Goal: Information Seeking & Learning: Learn about a topic

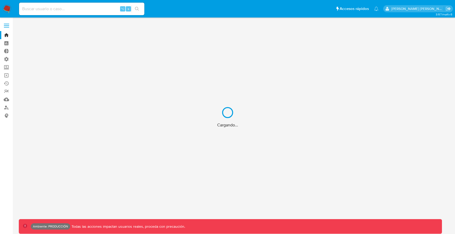
click at [98, 7] on div "Cargando..." at bounding box center [227, 117] width 455 height 234
click at [96, 9] on div "Cargando..." at bounding box center [227, 117] width 455 height 234
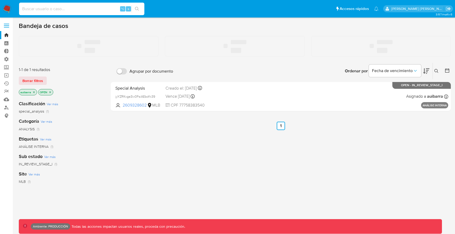
click at [93, 9] on input at bounding box center [81, 8] width 125 height 7
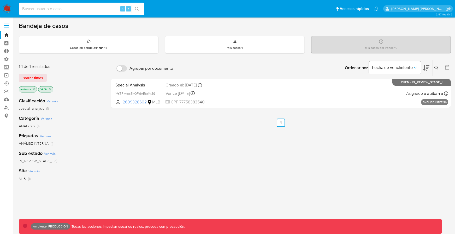
paste input "2352071450"
type input "2352071450"
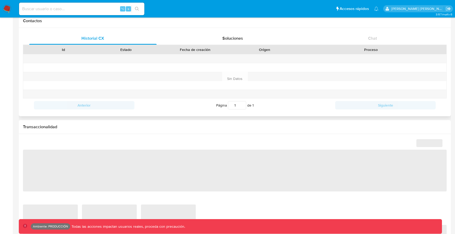
select select "10"
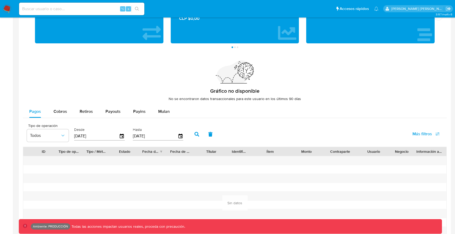
scroll to position [327, 0]
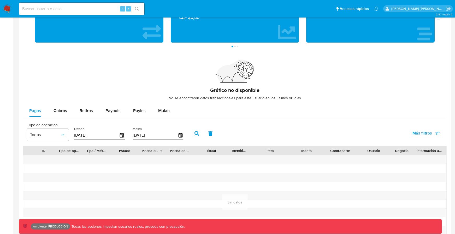
click at [196, 134] on icon "button" at bounding box center [197, 133] width 5 height 5
click at [113, 108] on span "Payouts" at bounding box center [112, 111] width 15 height 6
select select "10"
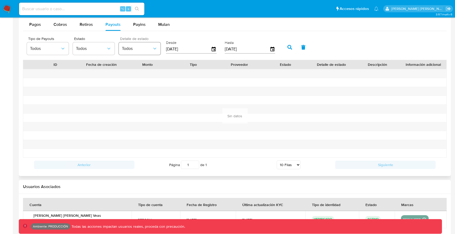
scroll to position [378, 0]
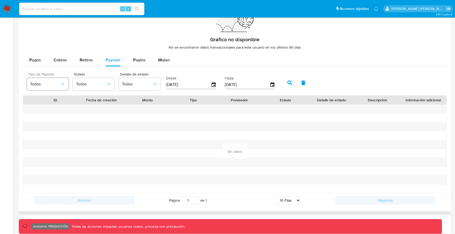
click at [49, 83] on span "Todos" at bounding box center [45, 83] width 30 height 5
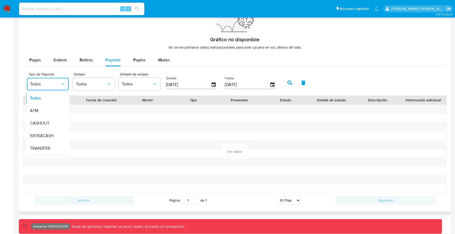
click at [72, 83] on div "Tipo de Payouts Todos Todos ATM CASHOUT EXTRACASH TRANSFER Estado Todos Detalle…" at bounding box center [152, 82] width 256 height 21
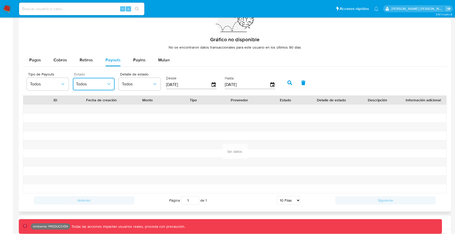
click at [88, 83] on span "Todos" at bounding box center [91, 83] width 30 height 5
click at [119, 82] on button "Todos" at bounding box center [140, 84] width 42 height 13
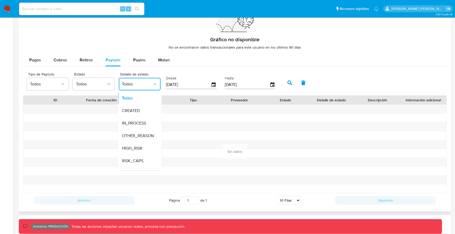
click at [183, 83] on input "[DATE]" at bounding box center [188, 84] width 45 height 8
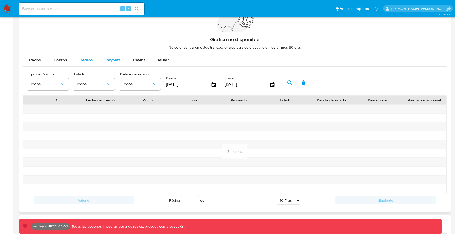
click at [93, 59] on button "Retiros" at bounding box center [86, 60] width 26 height 13
select select "10"
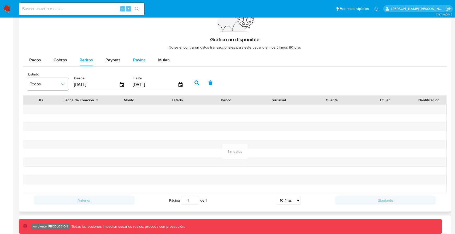
click at [127, 59] on button "Payins" at bounding box center [139, 60] width 25 height 13
select select "10"
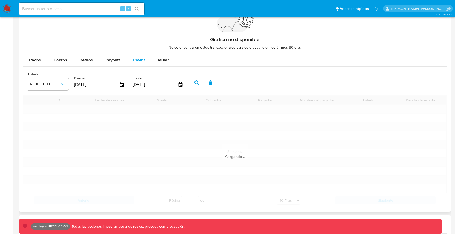
scroll to position [361, 0]
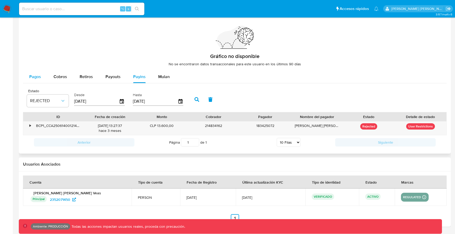
click at [41, 79] on button "Pagos" at bounding box center [35, 76] width 24 height 13
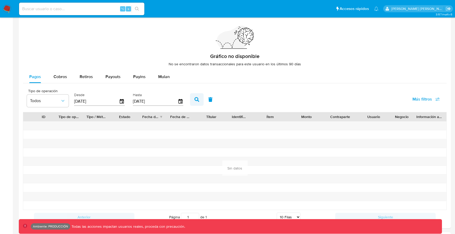
click at [197, 102] on icon "button" at bounding box center [197, 99] width 5 height 5
click at [422, 98] on span "Más filtros" at bounding box center [423, 99] width 20 height 13
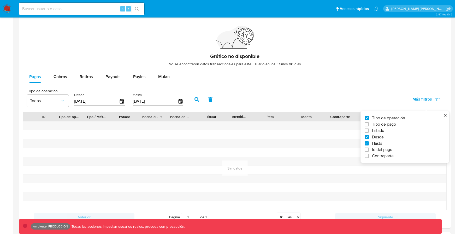
click at [376, 150] on span "Id del pago" at bounding box center [382, 149] width 20 height 5
click at [369, 150] on input "Id del pago" at bounding box center [367, 150] width 4 height 4
checkbox input "true"
click at [224, 101] on input "number" at bounding box center [215, 101] width 51 height 7
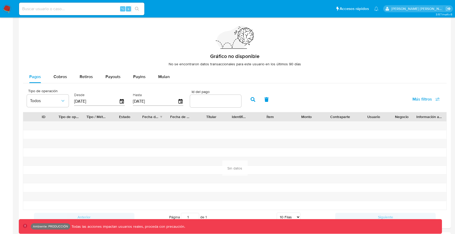
click at [221, 100] on input "number" at bounding box center [215, 101] width 51 height 7
paste input "112551502667"
type input "112551502667"
click at [253, 101] on button "button" at bounding box center [253, 99] width 14 height 13
click at [114, 76] on span "Payouts" at bounding box center [112, 77] width 15 height 6
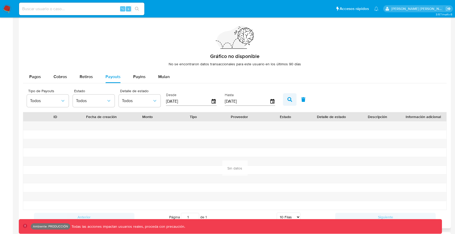
click at [287, 101] on icon "button" at bounding box center [289, 99] width 5 height 5
click at [81, 74] on span "Retiros" at bounding box center [86, 77] width 13 height 6
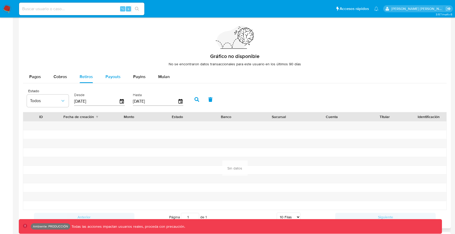
click at [116, 77] on span "Payouts" at bounding box center [112, 77] width 15 height 6
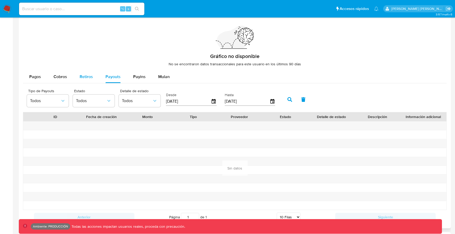
click at [79, 76] on button "Retiros" at bounding box center [86, 76] width 26 height 13
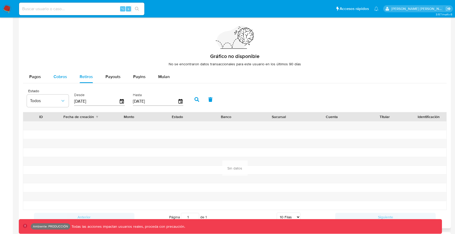
click at [58, 75] on span "Cobros" at bounding box center [61, 77] width 14 height 6
select select "10"
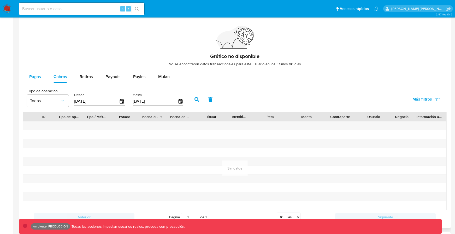
click at [43, 74] on button "Pagos" at bounding box center [35, 76] width 24 height 13
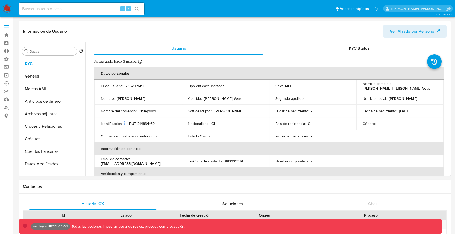
select select "10"
click at [75, 4] on div "⌥ s" at bounding box center [81, 9] width 125 height 13
click at [70, 7] on input at bounding box center [81, 8] width 125 height 7
paste input "1229510288"
type input "1229510288"
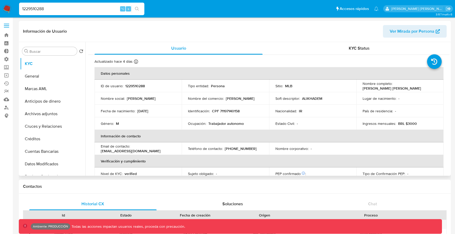
select select "10"
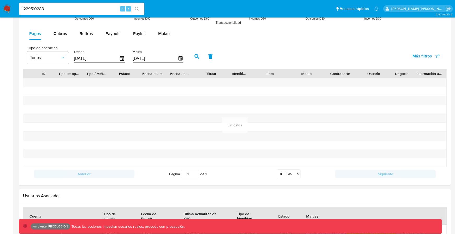
scroll to position [466, 0]
click at [133, 31] on span "Payins" at bounding box center [139, 34] width 13 height 6
select select "10"
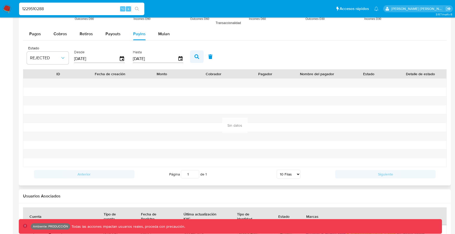
click at [195, 57] on icon "button" at bounding box center [197, 56] width 5 height 5
click at [54, 54] on button "REJECTED" at bounding box center [48, 58] width 42 height 13
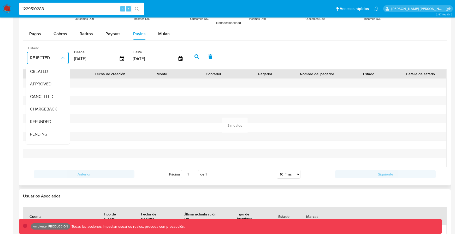
scroll to position [34, 0]
click at [34, 137] on span "Todos" at bounding box center [35, 137] width 11 height 5
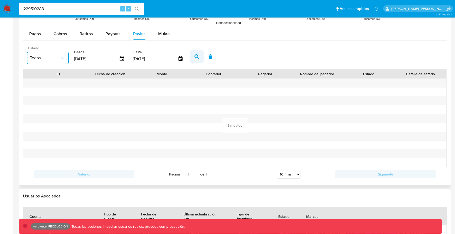
click at [195, 54] on icon "button" at bounding box center [197, 56] width 5 height 5
click at [210, 54] on icon "button" at bounding box center [210, 56] width 5 height 5
click at [196, 54] on icon "button" at bounding box center [197, 56] width 5 height 5
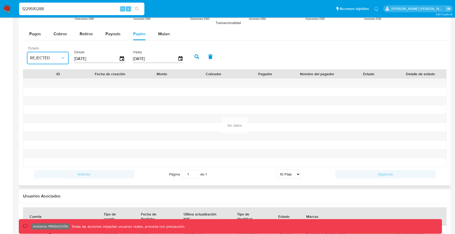
click at [65, 61] on button "REJECTED" at bounding box center [48, 58] width 42 height 13
click at [50, 131] on div "PENDING" at bounding box center [45, 125] width 30 height 13
click at [62, 60] on icon "button" at bounding box center [62, 57] width 5 height 5
click at [46, 139] on div "Todos" at bounding box center [45, 138] width 30 height 13
click at [196, 55] on icon "button" at bounding box center [197, 56] width 5 height 5
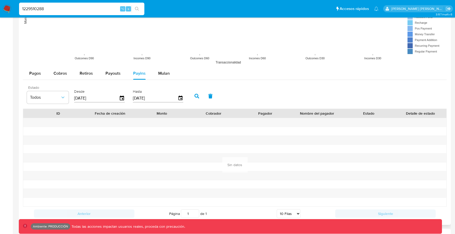
scroll to position [390, 0]
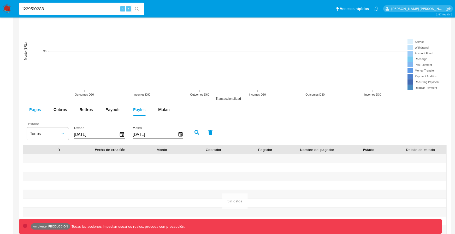
click at [41, 113] on button "Pagos" at bounding box center [35, 109] width 24 height 13
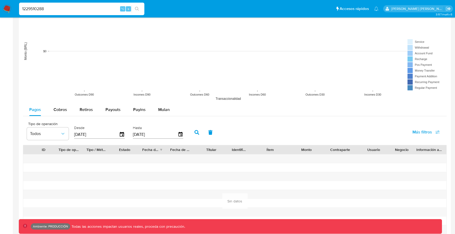
click at [69, 136] on div "Tipo de operación Todos Desde 04/06/2025 Hasta 01/09/2025" at bounding box center [106, 131] width 164 height 21
click at [195, 130] on icon "button" at bounding box center [197, 132] width 5 height 5
click at [426, 133] on span "Más filtros" at bounding box center [423, 132] width 20 height 13
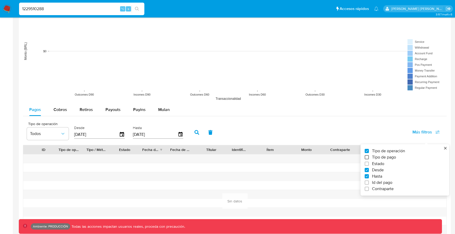
click at [367, 155] on input "Tipo de pago" at bounding box center [367, 157] width 4 height 4
checkbox input "true"
type input "[DATE]"
click at [367, 156] on input "Tipo de pago" at bounding box center [367, 157] width 4 height 4
checkbox input "false"
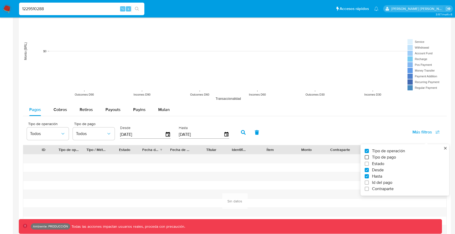
type input "[DATE]"
click at [366, 184] on input "Id del pago" at bounding box center [367, 182] width 4 height 4
checkbox input "true"
click at [219, 135] on input "number" at bounding box center [215, 134] width 51 height 7
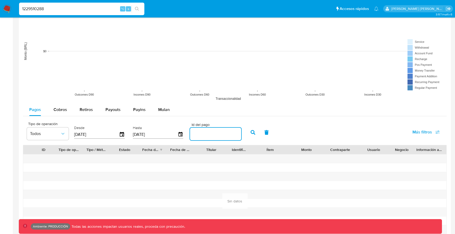
click at [226, 134] on input "number" at bounding box center [215, 134] width 51 height 7
paste input "99133026967"
type input "99133026967"
click at [254, 134] on button "button" at bounding box center [253, 132] width 14 height 13
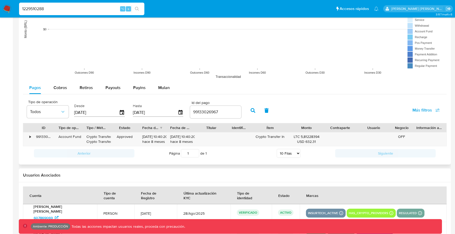
scroll to position [413, 0]
click at [30, 135] on div "•" at bounding box center [30, 136] width 1 height 5
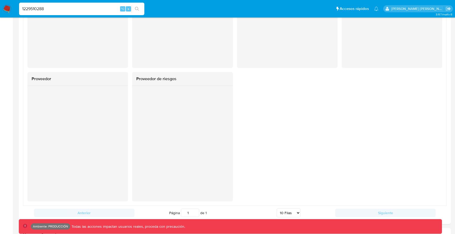
scroll to position [663, 0]
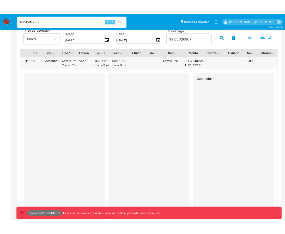
scroll to position [441, 0]
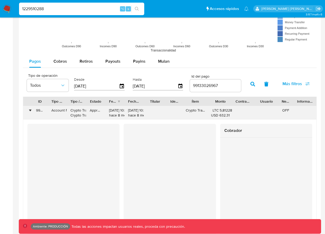
click at [30, 112] on div "•" at bounding box center [30, 110] width 1 height 5
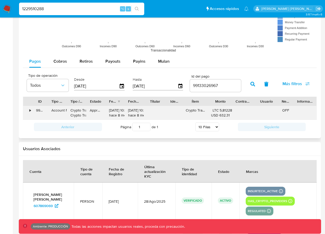
click at [30, 112] on div "•" at bounding box center [30, 110] width 1 height 5
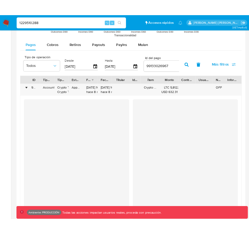
scroll to position [470, 0]
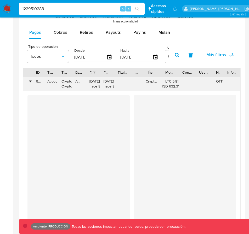
click at [30, 84] on div "•" at bounding box center [30, 81] width 1 height 5
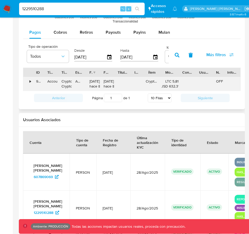
click at [30, 83] on div "•" at bounding box center [30, 81] width 1 height 5
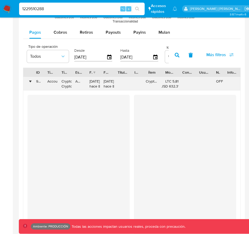
click at [31, 82] on div "•" at bounding box center [30, 81] width 1 height 5
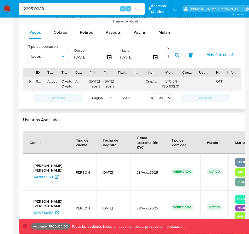
click at [31, 82] on div "•" at bounding box center [30, 81] width 1 height 5
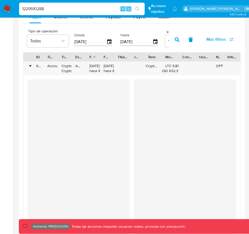
scroll to position [485, 0]
click at [31, 67] on div "•" at bounding box center [30, 65] width 1 height 5
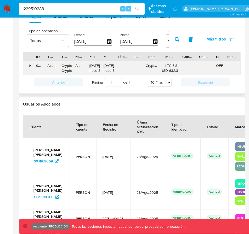
click at [31, 67] on div "•" at bounding box center [30, 65] width 1 height 5
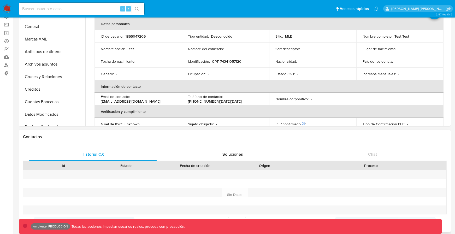
select select "10"
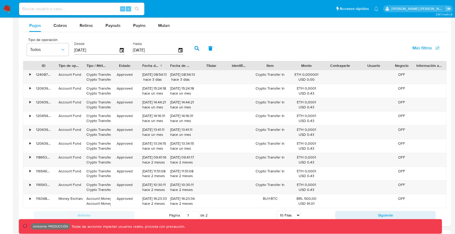
scroll to position [485, 0]
click at [415, 48] on span "Más filtros" at bounding box center [423, 47] width 20 height 13
click at [424, 45] on span "Más filtros" at bounding box center [423, 47] width 20 height 13
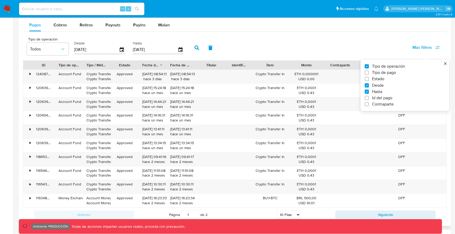
click at [370, 97] on label "Id del pago" at bounding box center [403, 97] width 76 height 5
click at [369, 97] on input "Id del pago" at bounding box center [367, 98] width 4 height 4
checkbox input "true"
click at [211, 53] on div at bounding box center [215, 49] width 51 height 13
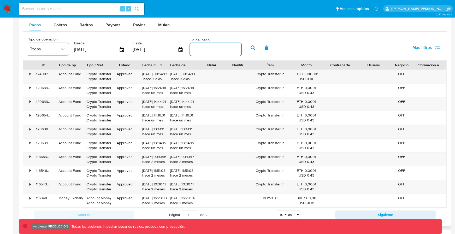
click at [210, 52] on input "number" at bounding box center [215, 49] width 51 height 7
paste input "120654080176"
type input "120654080176"
click at [251, 48] on icon "button" at bounding box center [253, 47] width 5 height 5
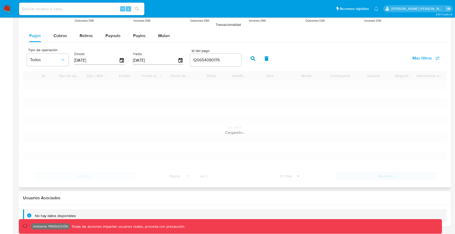
scroll to position [400, 0]
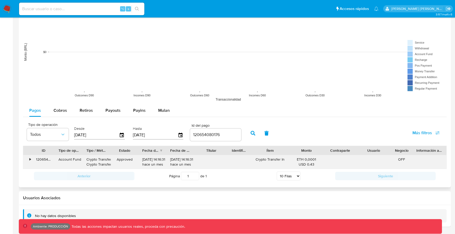
click at [30, 161] on div "•" at bounding box center [30, 159] width 1 height 5
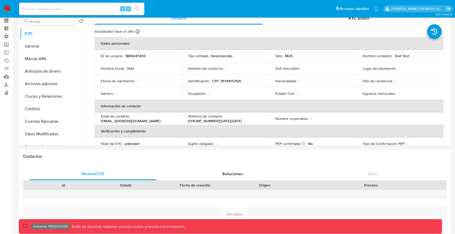
scroll to position [0, 0]
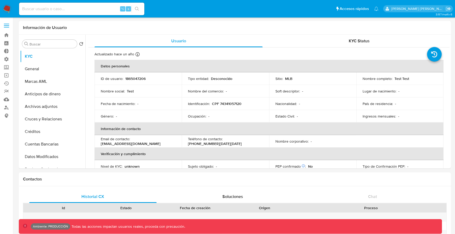
click at [75, 9] on input at bounding box center [81, 8] width 125 height 7
paste input "1865047206"
type input "1865047206"
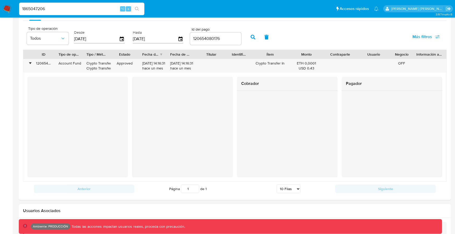
scroll to position [499, 0]
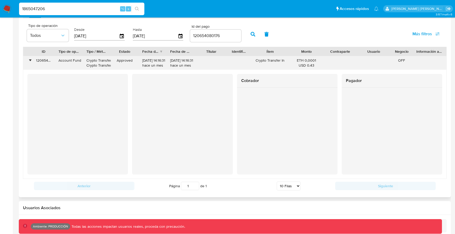
click at [31, 61] on div "•" at bounding box center [27, 63] width 9 height 14
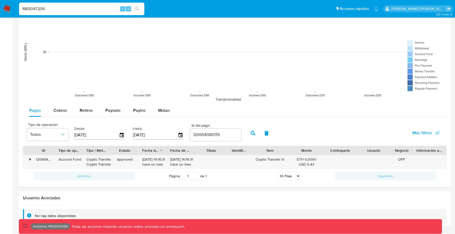
click at [261, 137] on button "button" at bounding box center [267, 133] width 14 height 13
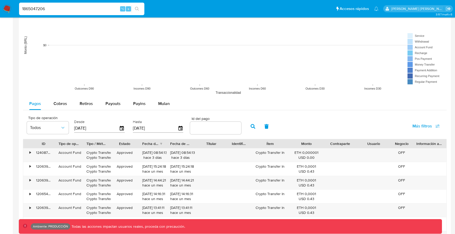
scroll to position [445, 0]
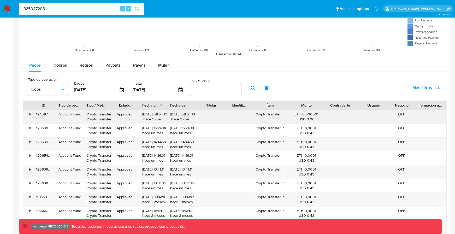
click at [31, 113] on div "•" at bounding box center [30, 114] width 1 height 5
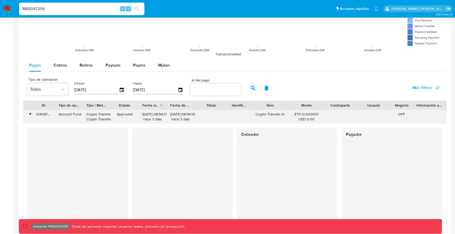
click at [43, 115] on div "124087583154" at bounding box center [43, 117] width 22 height 14
click at [102, 6] on input "1865047206" at bounding box center [81, 8] width 125 height 7
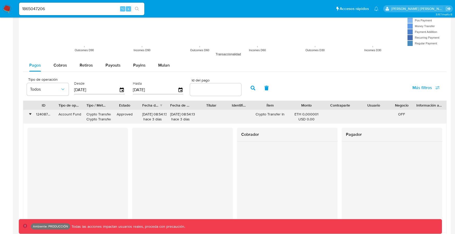
click at [33, 115] on div "124087583154" at bounding box center [43, 117] width 22 height 14
click at [30, 114] on div "•" at bounding box center [30, 114] width 1 height 5
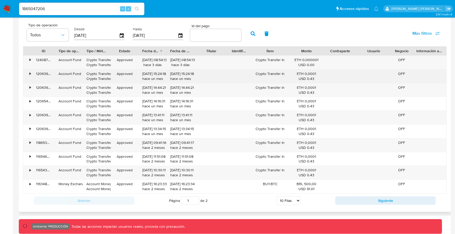
scroll to position [524, 0]
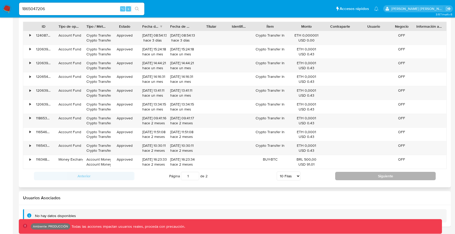
click at [354, 177] on button "Siguiente" at bounding box center [385, 176] width 101 height 8
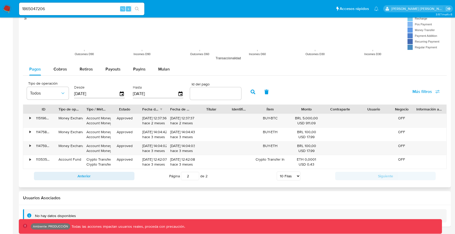
scroll to position [441, 0]
click at [111, 177] on button "Anterior" at bounding box center [84, 176] width 101 height 8
type input "1"
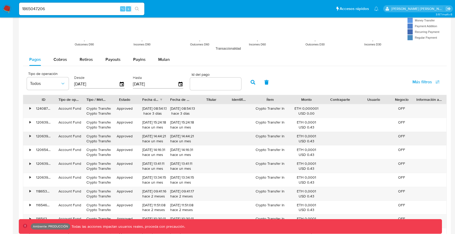
scroll to position [454, 0]
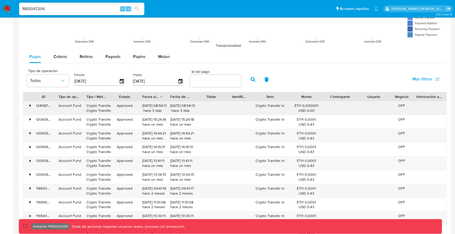
click at [31, 106] on div "•" at bounding box center [30, 105] width 1 height 5
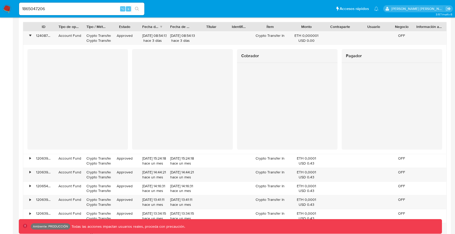
scroll to position [527, 0]
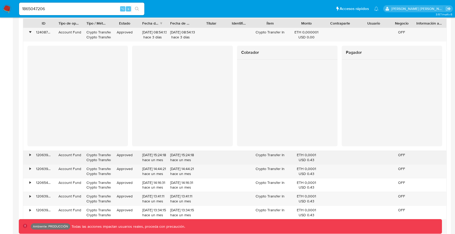
click at [31, 154] on div "•" at bounding box center [30, 154] width 1 height 5
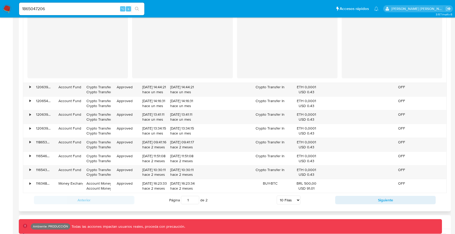
scroll to position [742, 0]
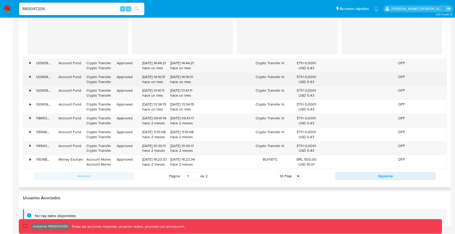
click at [28, 78] on div "•" at bounding box center [27, 80] width 9 height 14
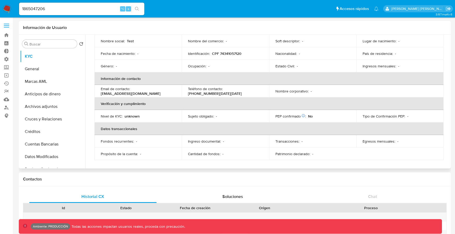
scroll to position [0, 0]
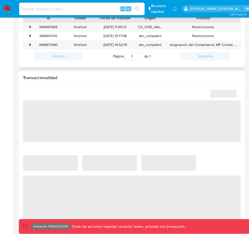
select select "10"
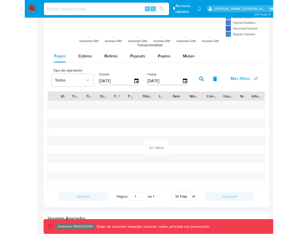
scroll to position [448, 0]
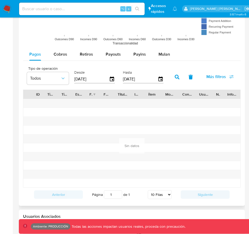
click at [218, 74] on span "Más filtros" at bounding box center [216, 76] width 20 height 13
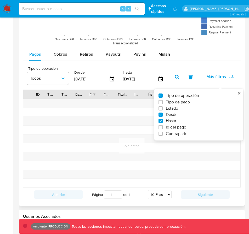
click at [181, 102] on span "Tipo de pago" at bounding box center [178, 101] width 24 height 5
click at [162, 102] on input "Tipo de pago" at bounding box center [160, 102] width 4 height 4
checkbox input "true"
type input "[DATE]"
click at [178, 75] on icon "button" at bounding box center [176, 77] width 5 height 5
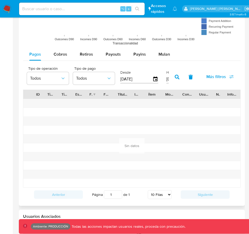
click at [168, 79] on div "Tipo de operación Todos Tipo de pago Todos Desde [DATE] Hasta [DATE] Más filtros" at bounding box center [131, 76] width 217 height 26
click at [167, 79] on input "[DATE]" at bounding box center [182, 79] width 32 height 8
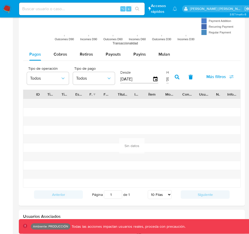
click at [167, 79] on input "[DATE]" at bounding box center [182, 79] width 32 height 8
paste input "99/13/3026"
type input "99/13/3026"
click at [180, 78] on button "button" at bounding box center [177, 77] width 14 height 13
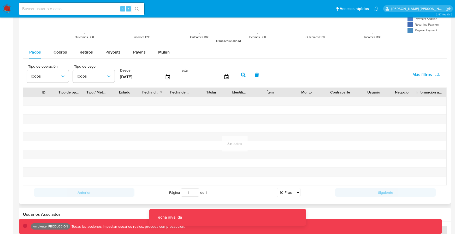
click at [248, 74] on span "Más filtros" at bounding box center [423, 74] width 20 height 13
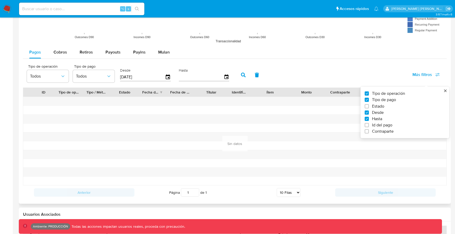
click at [248, 125] on span "Id del pago" at bounding box center [382, 124] width 20 height 5
click at [248, 125] on input "Id del pago" at bounding box center [367, 125] width 4 height 4
checkbox input "true"
click at [239, 75] on input "number" at bounding box center [261, 76] width 51 height 7
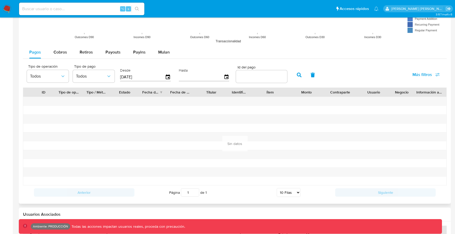
click at [248, 75] on input "number" at bounding box center [261, 76] width 51 height 7
paste input "99133026967"
type input "99133026967"
click at [248, 75] on icon "button" at bounding box center [299, 75] width 5 height 5
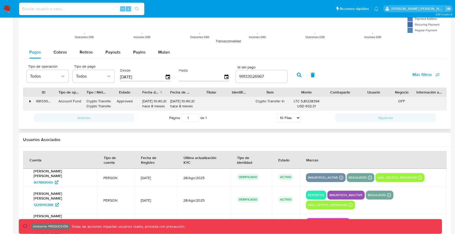
click at [31, 101] on div "•" at bounding box center [30, 101] width 1 height 5
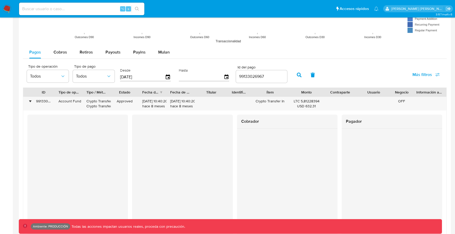
click at [246, 73] on input "99133026967" at bounding box center [261, 76] width 51 height 7
click at [246, 75] on input "99133026967" at bounding box center [261, 76] width 51 height 7
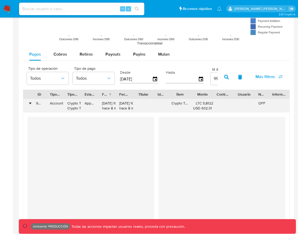
click at [30, 100] on div "•" at bounding box center [27, 106] width 9 height 14
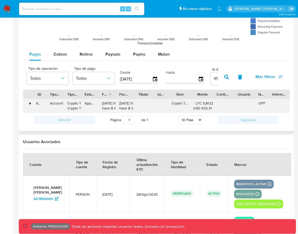
click at [30, 100] on div "•" at bounding box center [27, 106] width 9 height 14
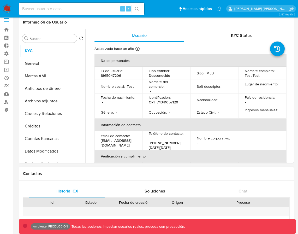
select select "10"
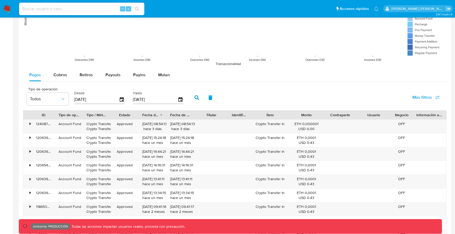
scroll to position [436, 0]
click at [30, 124] on div "•" at bounding box center [30, 123] width 1 height 5
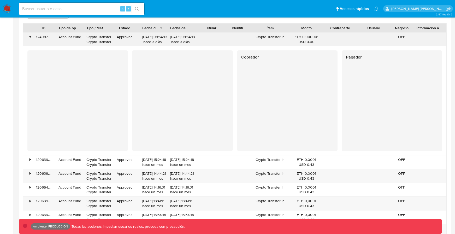
scroll to position [524, 0]
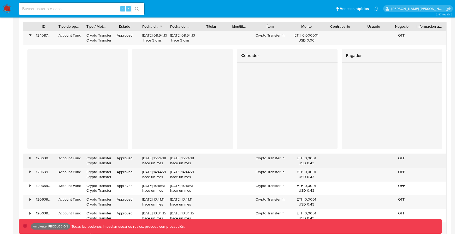
click at [30, 156] on div "•" at bounding box center [30, 158] width 1 height 5
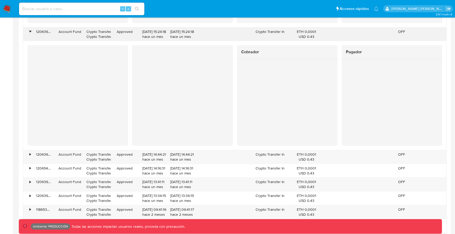
scroll to position [651, 0]
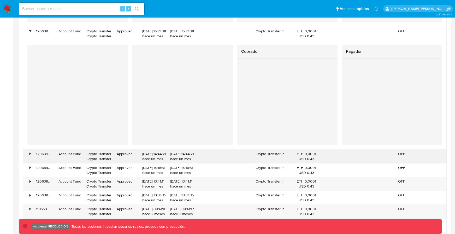
click at [30, 156] on div "•" at bounding box center [30, 153] width 1 height 5
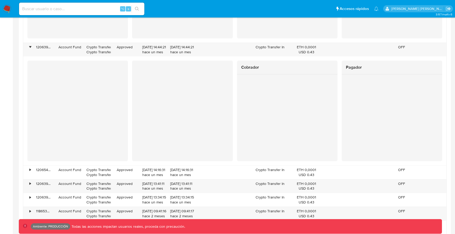
scroll to position [763, 0]
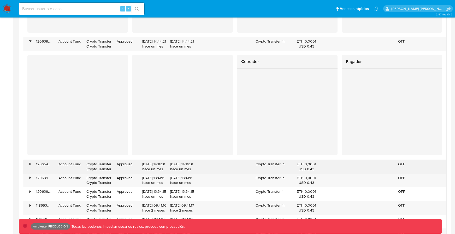
click at [32, 165] on div "•" at bounding box center [27, 167] width 9 height 14
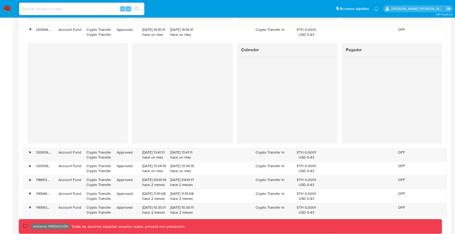
scroll to position [905, 0]
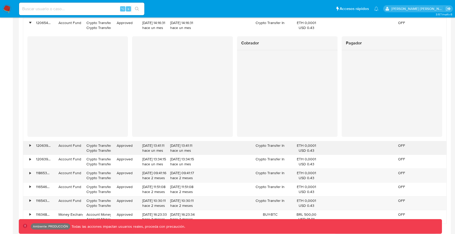
click at [31, 148] on div "•" at bounding box center [27, 148] width 9 height 14
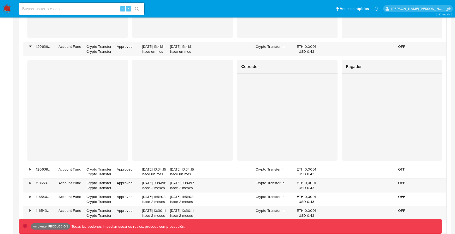
scroll to position [1034, 0]
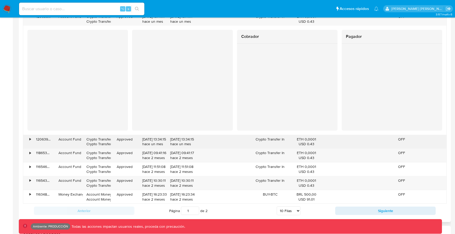
click at [33, 140] on div "120639958648" at bounding box center [43, 142] width 22 height 14
click at [32, 140] on div "•" at bounding box center [27, 142] width 9 height 14
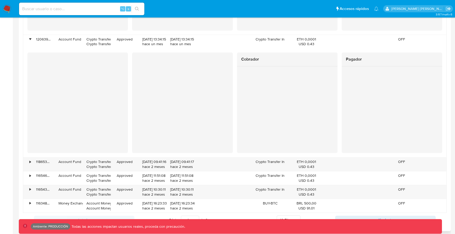
scroll to position [1135, 0]
click at [31, 161] on div "•" at bounding box center [30, 160] width 1 height 5
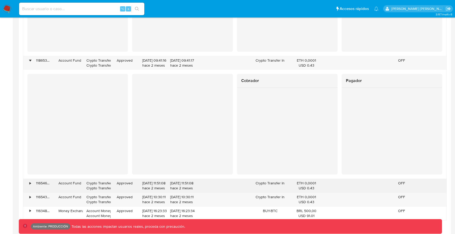
click at [28, 183] on div "•" at bounding box center [27, 186] width 9 height 14
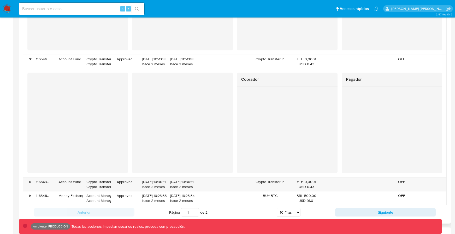
scroll to position [1388, 0]
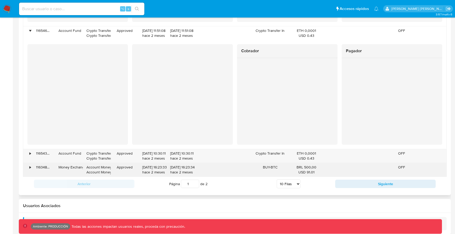
click at [30, 168] on div "•" at bounding box center [30, 167] width 1 height 5
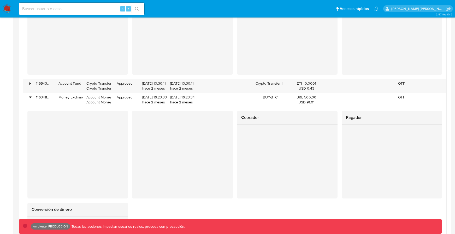
scroll to position [1452, 0]
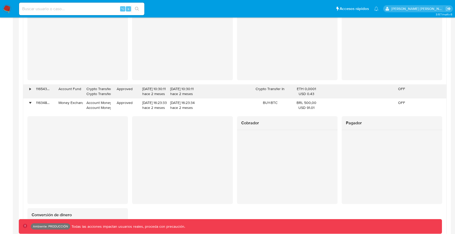
click at [32, 90] on div "•" at bounding box center [27, 92] width 9 height 14
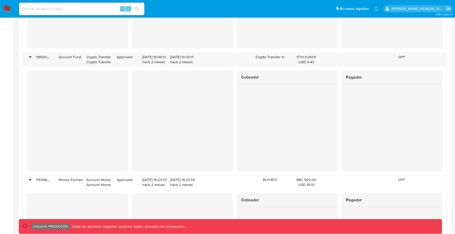
scroll to position [1484, 0]
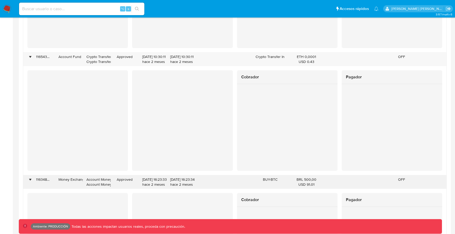
click at [31, 176] on div "•" at bounding box center [27, 182] width 9 height 14
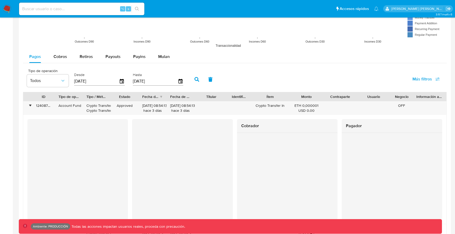
scroll to position [452, 0]
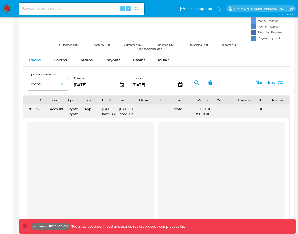
click at [26, 109] on div "•" at bounding box center [27, 112] width 9 height 14
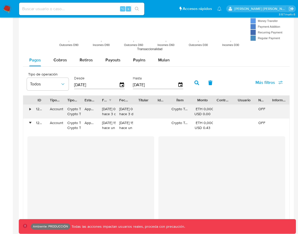
click at [30, 109] on div "•" at bounding box center [30, 109] width 1 height 5
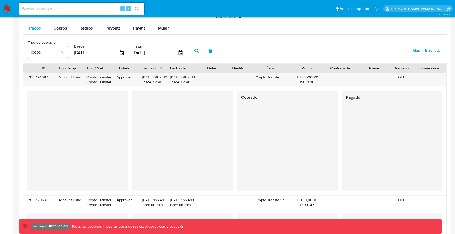
scroll to position [483, 0]
click at [31, 77] on div "•" at bounding box center [30, 76] width 1 height 5
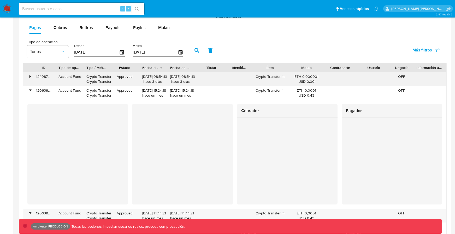
click at [31, 77] on div "•" at bounding box center [30, 76] width 1 height 5
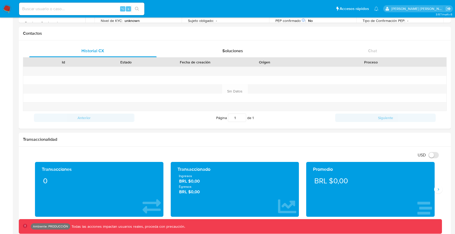
scroll to position [138, 0]
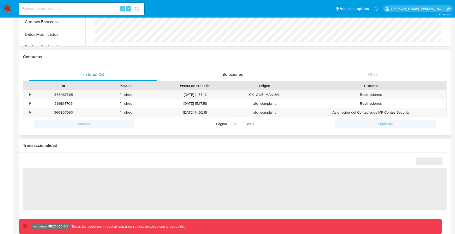
scroll to position [222, 0]
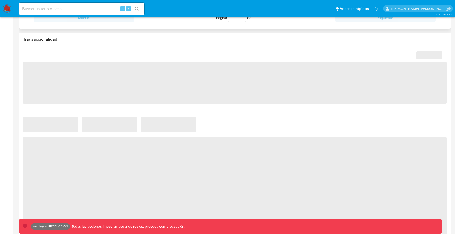
select select "10"
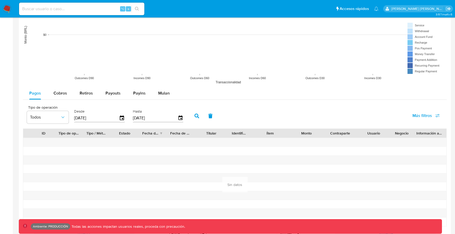
scroll to position [333, 0]
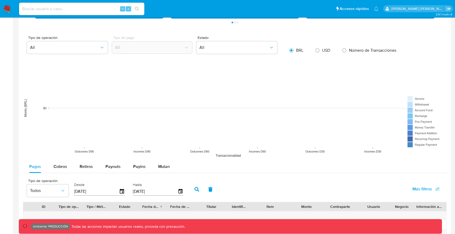
click at [414, 188] on span "Más filtros" at bounding box center [423, 189] width 20 height 13
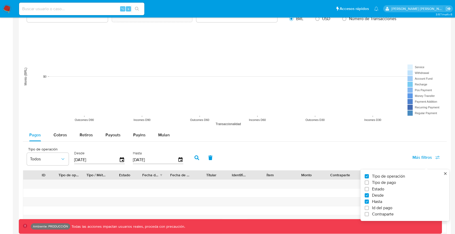
scroll to position [366, 0]
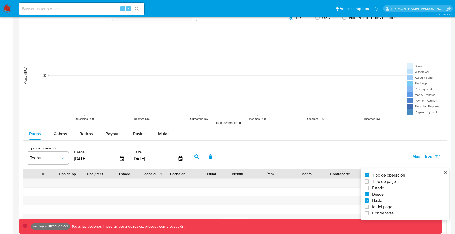
click at [373, 208] on span "Id del pago" at bounding box center [382, 206] width 20 height 5
click at [369, 208] on input "Id del pago" at bounding box center [367, 207] width 4 height 4
checkbox input "true"
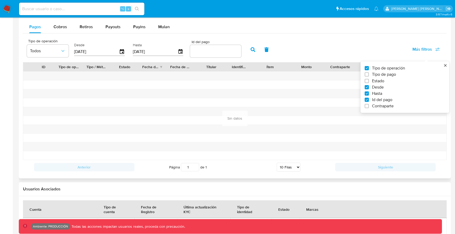
scroll to position [471, 0]
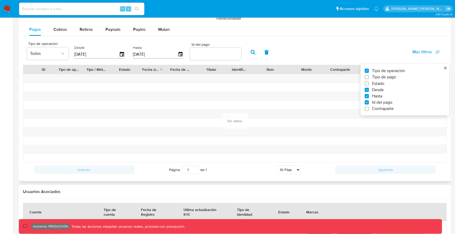
click at [213, 50] on input "number" at bounding box center [215, 53] width 51 height 7
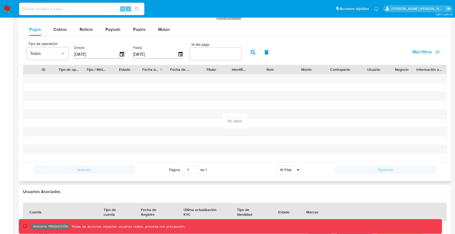
click at [224, 55] on input "number" at bounding box center [215, 53] width 51 height 7
paste input "99133026967"
type input "99133026967"
click at [252, 55] on button "button" at bounding box center [253, 52] width 14 height 13
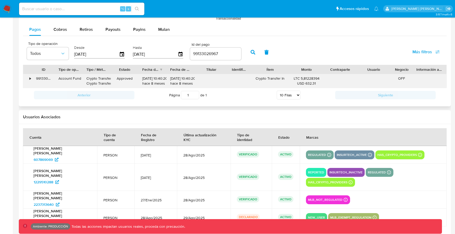
click at [31, 77] on div "•" at bounding box center [30, 78] width 1 height 5
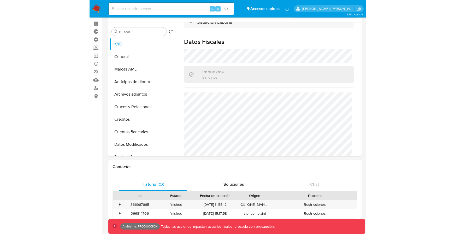
scroll to position [222, 0]
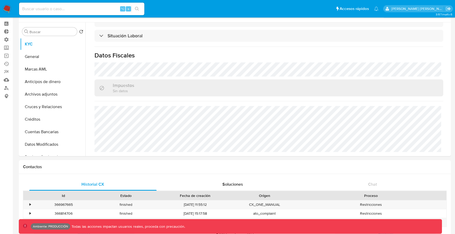
click at [72, 8] on input at bounding box center [81, 8] width 125 height 7
paste input "2352071450"
type input "2352071450"
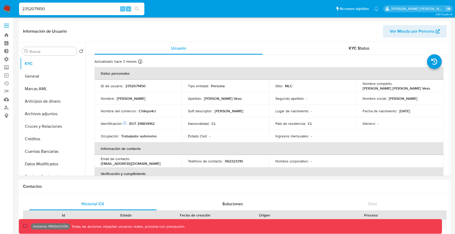
select select "10"
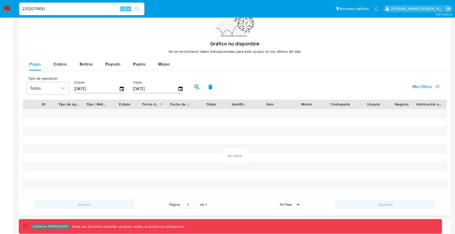
scroll to position [380, 0]
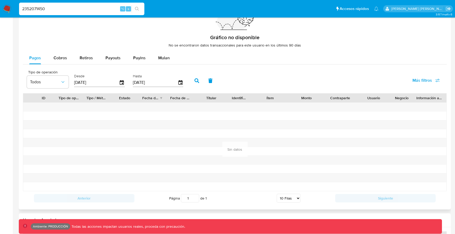
click at [419, 77] on span "Más filtros" at bounding box center [423, 80] width 20 height 13
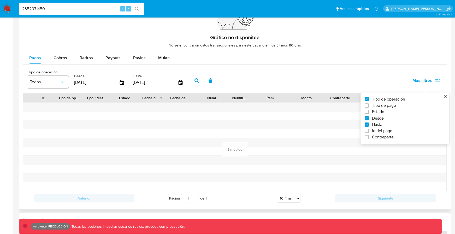
click at [376, 130] on span "Id del pago" at bounding box center [382, 130] width 20 height 5
click at [369, 130] on input "Id del pago" at bounding box center [367, 131] width 4 height 4
checkbox input "true"
click at [211, 81] on input "number" at bounding box center [215, 82] width 51 height 7
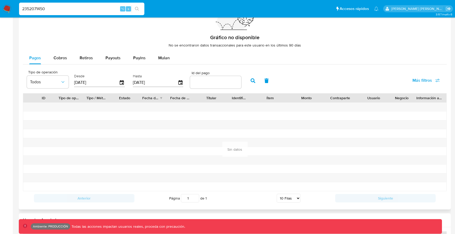
click at [218, 89] on div "Id del pago" at bounding box center [215, 80] width 51 height 19
click at [218, 86] on div at bounding box center [215, 82] width 51 height 13
click at [221, 83] on input "number" at bounding box center [215, 82] width 51 height 7
paste input "124087583154"
type input "124087583154"
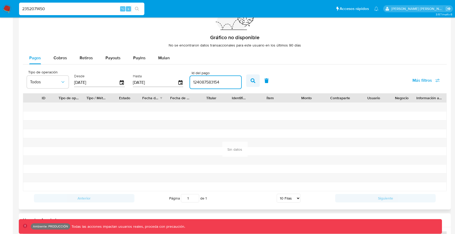
click at [252, 83] on icon "button" at bounding box center [253, 80] width 5 height 5
click at [115, 58] on span "Payouts" at bounding box center [112, 58] width 15 height 6
select select "10"
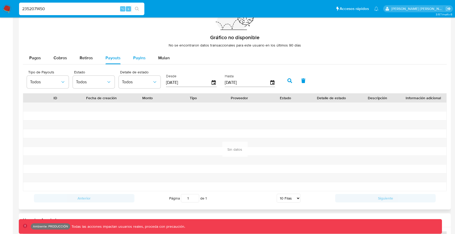
click at [140, 57] on span "Payins" at bounding box center [139, 58] width 13 height 6
select select "10"
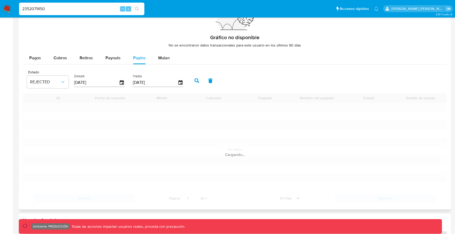
scroll to position [361, 0]
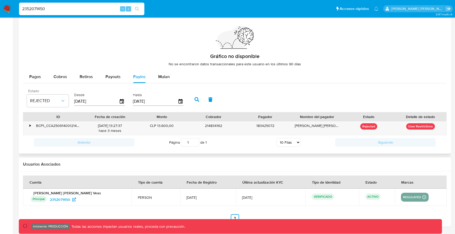
click at [54, 93] on div "Estado REJECTED" at bounding box center [48, 98] width 42 height 18
click at [54, 96] on button "REJECTED" at bounding box center [48, 101] width 42 height 13
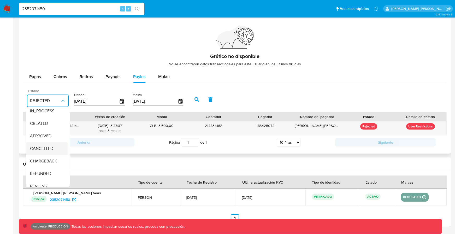
scroll to position [34, 0]
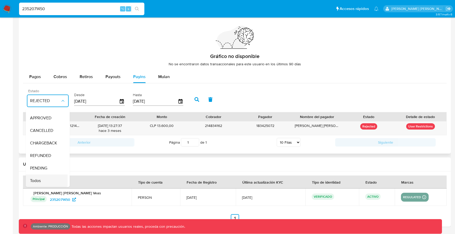
click at [35, 177] on div "Todos" at bounding box center [45, 180] width 30 height 13
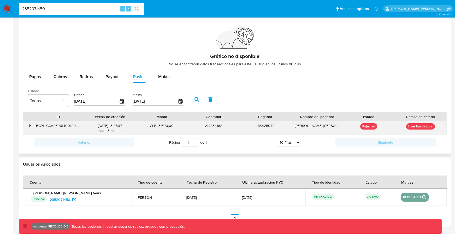
click at [32, 124] on div "•" at bounding box center [27, 128] width 9 height 14
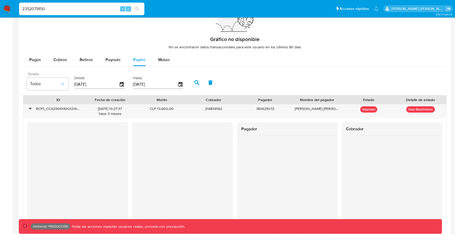
scroll to position [377, 0]
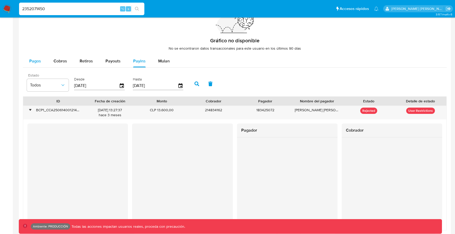
click at [34, 61] on span "Pagos" at bounding box center [35, 61] width 12 height 6
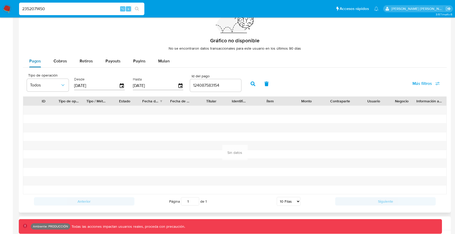
click at [34, 61] on span "Pagos" at bounding box center [35, 61] width 12 height 6
click at [216, 85] on input "124087583154" at bounding box center [215, 85] width 51 height 7
click at [260, 85] on button "button" at bounding box center [267, 84] width 14 height 13
click at [251, 85] on icon "button" at bounding box center [253, 83] width 5 height 5
click at [227, 85] on input "number" at bounding box center [215, 85] width 51 height 7
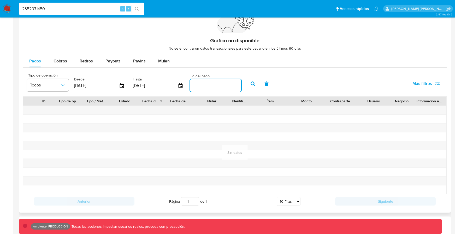
paste input "124087583154"
type input "124087583154"
click at [246, 85] on button "button" at bounding box center [253, 84] width 14 height 13
click at [267, 84] on button "button" at bounding box center [267, 84] width 14 height 13
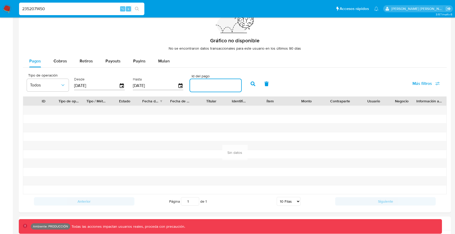
click at [210, 84] on input "number" at bounding box center [215, 85] width 51 height 7
click at [251, 83] on icon "button" at bounding box center [253, 83] width 5 height 5
click at [128, 44] on div "Gráfico no disponible No se encontraron datos transaccionales para este usuario…" at bounding box center [235, 32] width 424 height 45
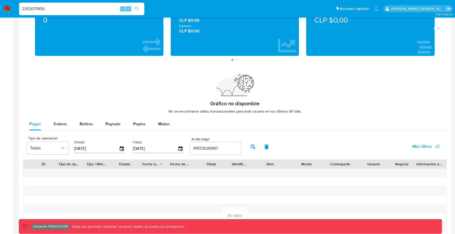
scroll to position [377, 0]
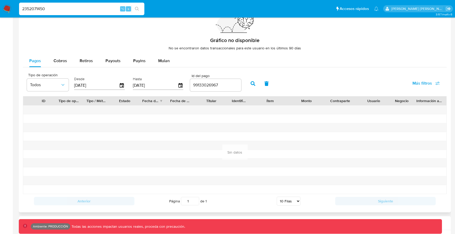
click at [205, 87] on input "99133026967" at bounding box center [215, 85] width 51 height 7
paste input "1229510288"
type input "1229510288"
click at [250, 80] on button "button" at bounding box center [253, 83] width 14 height 13
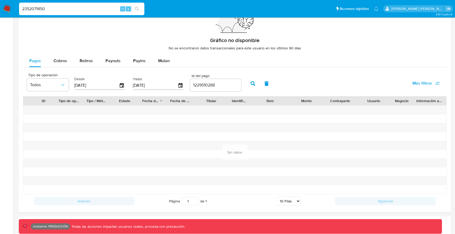
click at [95, 4] on div "2352071450 ⌥ s" at bounding box center [81, 9] width 125 height 13
click at [93, 6] on input "2352071450" at bounding box center [81, 8] width 125 height 7
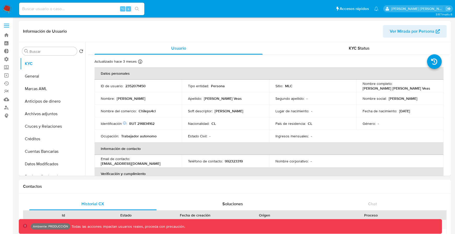
select select "10"
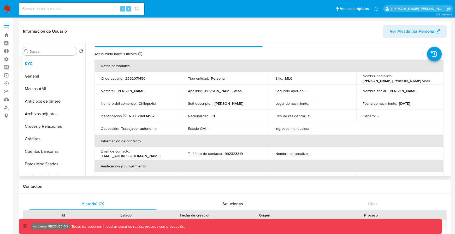
scroll to position [8, 0]
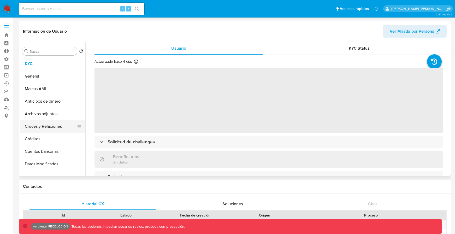
scroll to position [4, 0]
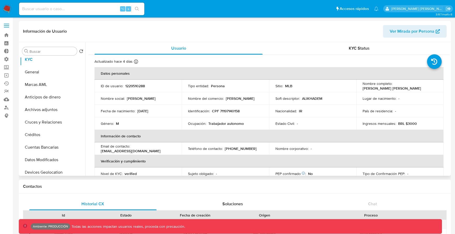
select select "10"
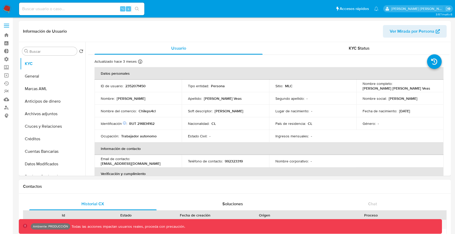
select select "10"
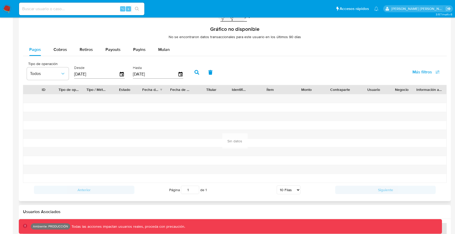
scroll to position [363, 0]
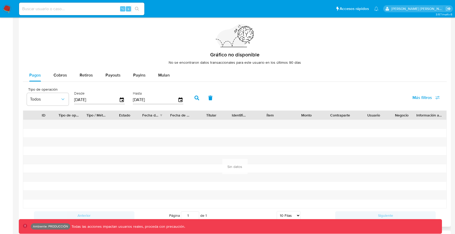
click at [195, 100] on icon "button" at bounding box center [197, 98] width 5 height 5
click at [419, 98] on span "Más filtros" at bounding box center [423, 97] width 20 height 13
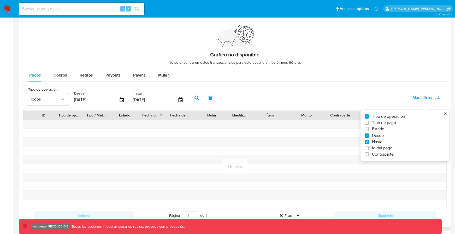
click at [368, 145] on label "Id del pago" at bounding box center [403, 147] width 76 height 5
click at [368, 146] on input "Id del pago" at bounding box center [367, 148] width 4 height 4
checkbox input "true"
click at [216, 100] on input "number" at bounding box center [215, 99] width 51 height 7
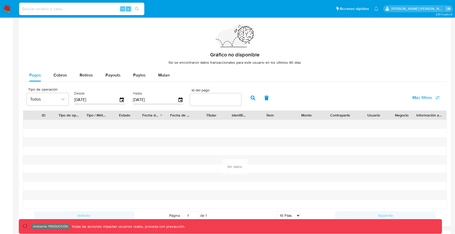
click at [217, 100] on input "number" at bounding box center [215, 99] width 51 height 7
paste input "112551502667"
type input "112551502667"
click at [246, 101] on button "button" at bounding box center [253, 98] width 14 height 13
click at [224, 102] on input "112551502667" at bounding box center [215, 99] width 51 height 7
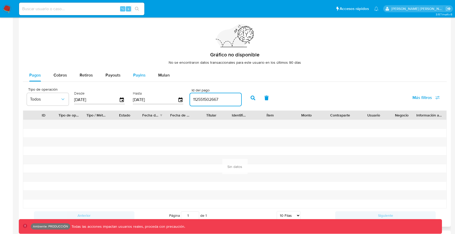
click at [136, 74] on span "Payins" at bounding box center [139, 75] width 13 height 6
select select "10"
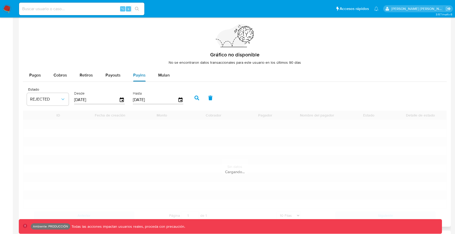
scroll to position [361, 0]
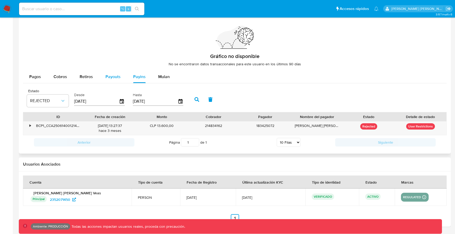
click at [111, 77] on span "Payouts" at bounding box center [112, 77] width 15 height 6
select select "10"
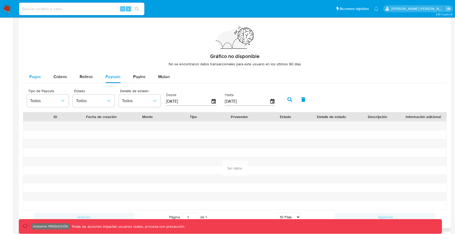
click at [45, 77] on button "Pagos" at bounding box center [35, 76] width 24 height 13
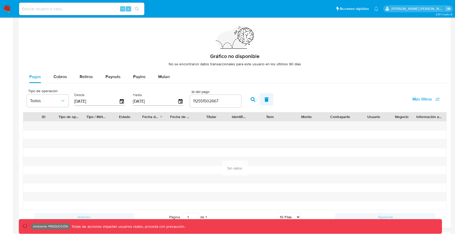
click at [267, 100] on button "button" at bounding box center [267, 99] width 14 height 13
click at [196, 102] on input "number" at bounding box center [215, 101] width 51 height 7
paste input "112551502667"
type input "112551502667"
click at [121, 101] on icon "button" at bounding box center [121, 101] width 9 height 9
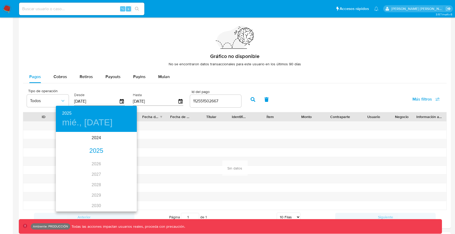
click at [89, 123] on h4 "mié., jun. 4" at bounding box center [87, 122] width 50 height 11
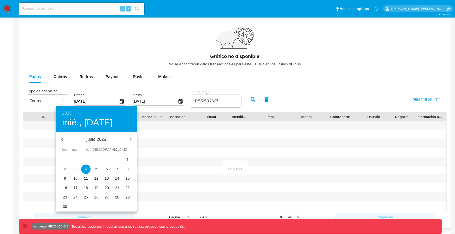
click at [63, 141] on icon "button" at bounding box center [62, 139] width 6 height 6
click at [96, 163] on button "1" at bounding box center [96, 159] width 9 height 9
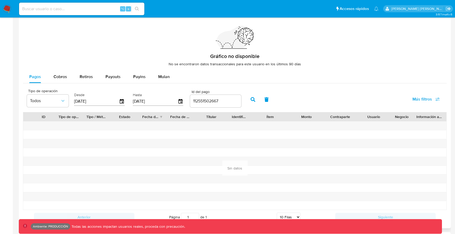
click at [251, 103] on button "button" at bounding box center [253, 99] width 14 height 13
click at [267, 97] on button "button" at bounding box center [267, 99] width 14 height 13
type input "[DATE]"
click at [252, 99] on icon "button" at bounding box center [253, 99] width 5 height 5
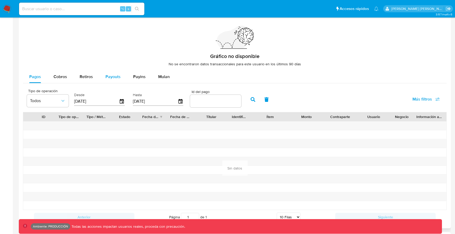
click at [108, 76] on span "Payouts" at bounding box center [112, 77] width 15 height 6
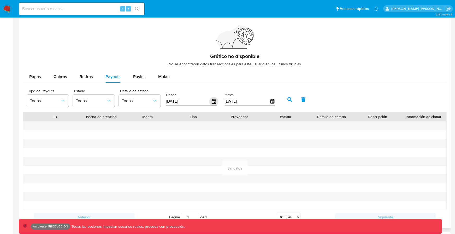
click at [213, 102] on icon "button" at bounding box center [213, 101] width 9 height 9
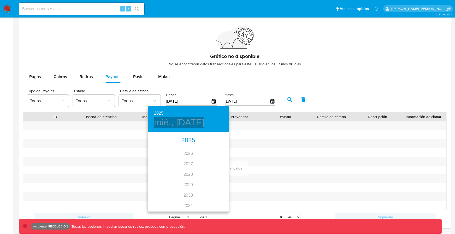
click at [183, 125] on h4 "mié., jun. 4" at bounding box center [179, 122] width 50 height 11
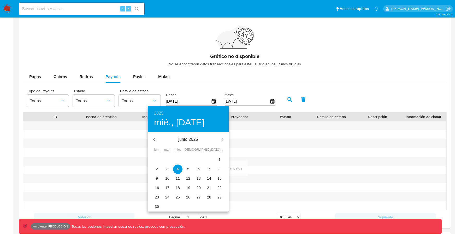
click at [156, 138] on icon "button" at bounding box center [154, 139] width 6 height 6
click at [261, 135] on div at bounding box center [227, 117] width 455 height 234
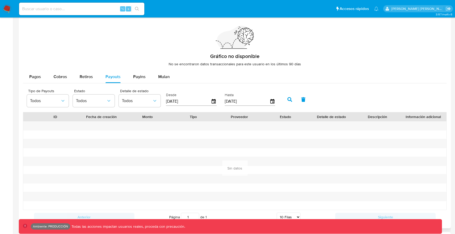
click at [205, 101] on input "[DATE]" at bounding box center [188, 101] width 45 height 8
click at [210, 102] on input "[DATE]" at bounding box center [188, 101] width 45 height 8
click at [219, 102] on div "Tipo de Payouts Todos Estado Todos Detalle de estado Todos Desde 04/06/2025 Has…" at bounding box center [152, 99] width 256 height 21
click at [215, 102] on icon "button" at bounding box center [213, 101] width 9 height 9
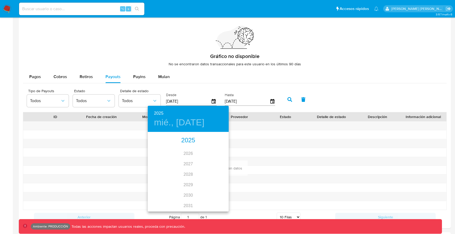
click at [186, 120] on h4 "mié., jun. 4" at bounding box center [179, 122] width 50 height 11
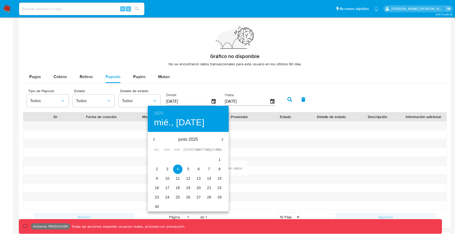
click at [156, 138] on icon "button" at bounding box center [154, 139] width 6 height 6
click at [190, 161] on span "1" at bounding box center [188, 159] width 9 height 5
type input "01/05/2025"
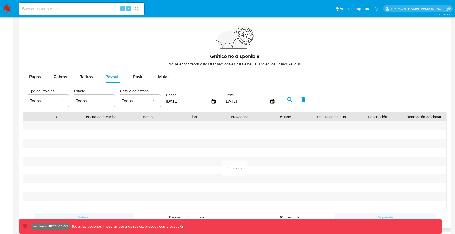
click at [289, 104] on button "button" at bounding box center [290, 99] width 14 height 13
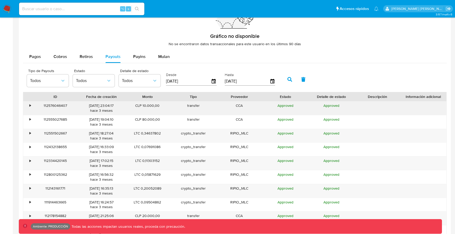
scroll to position [382, 0]
click at [31, 133] on div "•" at bounding box center [30, 132] width 1 height 5
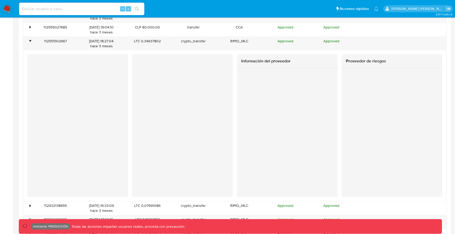
scroll to position [477, 0]
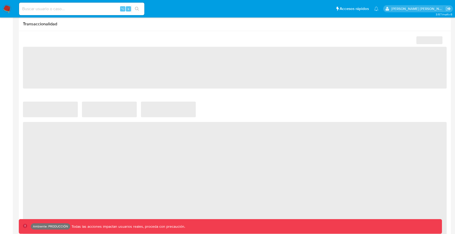
select select "10"
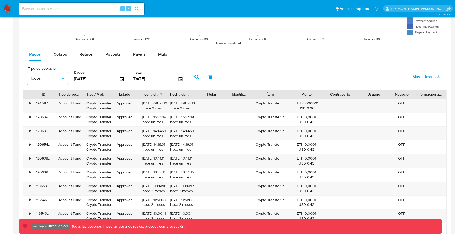
scroll to position [457, 0]
click at [106, 9] on input at bounding box center [81, 8] width 125 height 7
paste input "815314728"
type input "815314728"
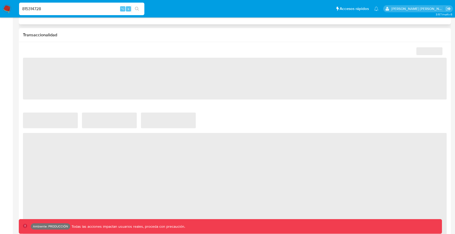
select select "10"
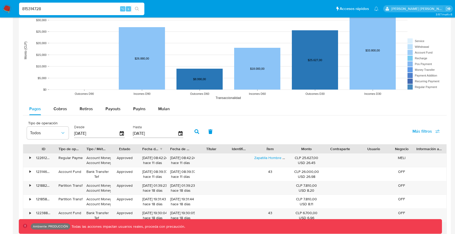
scroll to position [404, 0]
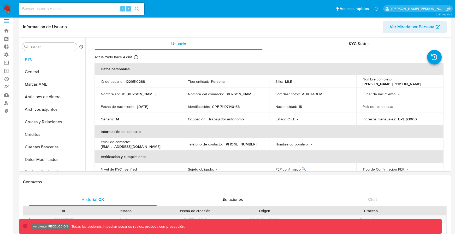
select select "10"
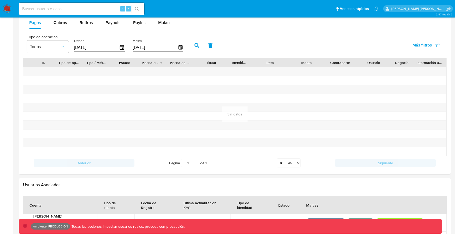
scroll to position [473, 0]
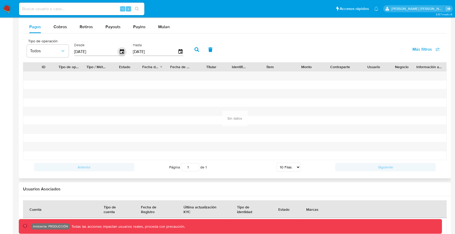
click at [123, 54] on icon "button" at bounding box center [121, 51] width 9 height 9
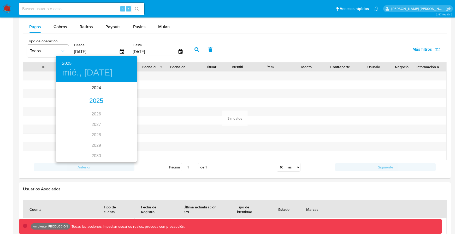
click at [95, 74] on h4 "mié., jun. 4" at bounding box center [87, 72] width 50 height 11
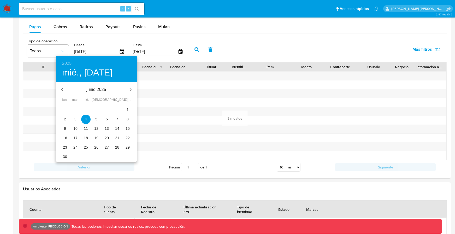
click at [64, 87] on icon "button" at bounding box center [62, 89] width 6 height 6
click at [65, 87] on icon "button" at bounding box center [62, 89] width 6 height 6
click at [79, 108] on span "1" at bounding box center [75, 109] width 9 height 5
type input "01/04/2025"
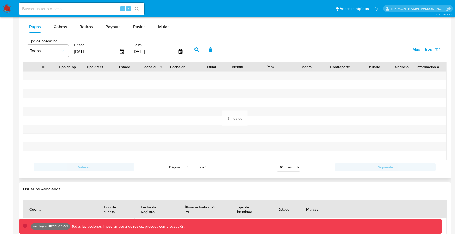
click at [195, 52] on button "button" at bounding box center [197, 49] width 14 height 13
click at [133, 29] on span "Payins" at bounding box center [139, 27] width 13 height 6
select select "10"
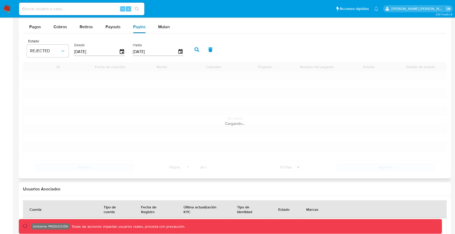
click at [133, 29] on span "Payins" at bounding box center [139, 27] width 13 height 6
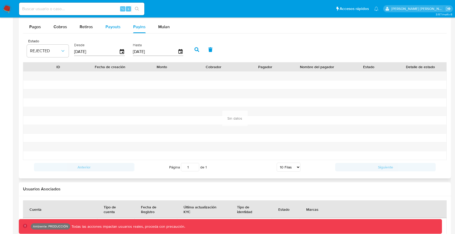
click at [112, 29] on span "Payouts" at bounding box center [112, 27] width 15 height 6
select select "10"
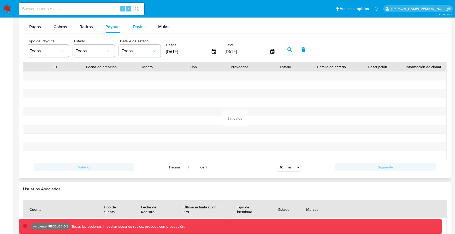
click at [128, 28] on button "Payins" at bounding box center [139, 27] width 25 height 13
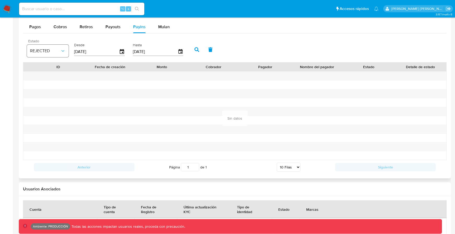
click at [45, 51] on span "REJECTED" at bounding box center [45, 50] width 30 height 5
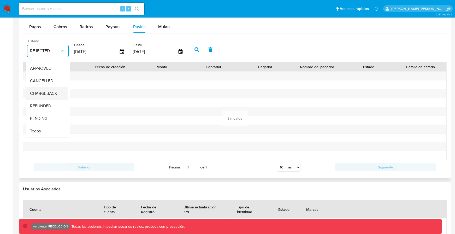
scroll to position [34, 0]
click at [37, 128] on span "Todos" at bounding box center [35, 130] width 11 height 5
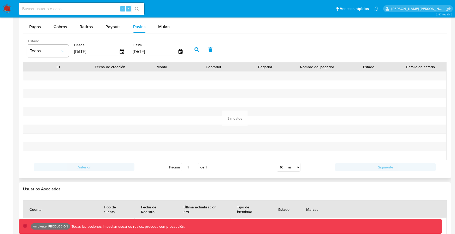
click at [195, 56] on div "Estado Todos Desde 04/06/2025 Hasta 01/09/2025" at bounding box center [235, 49] width 424 height 26
click at [195, 52] on button "button" at bounding box center [197, 49] width 14 height 13
click at [120, 51] on icon "button" at bounding box center [121, 51] width 9 height 9
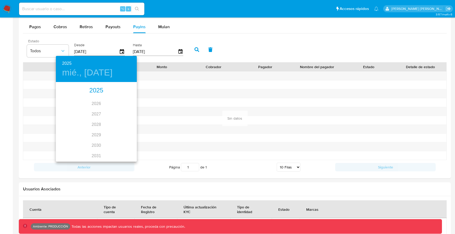
click at [91, 76] on h4 "mié., jun. 4" at bounding box center [87, 72] width 50 height 11
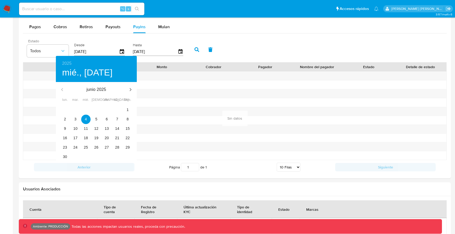
click at [63, 90] on div "junio 2025" at bounding box center [96, 89] width 81 height 13
click at [64, 89] on div "junio 2025" at bounding box center [96, 89] width 81 height 13
click at [63, 89] on div "junio 2025" at bounding box center [96, 89] width 81 height 13
click at [62, 89] on div "junio 2025" at bounding box center [96, 89] width 81 height 13
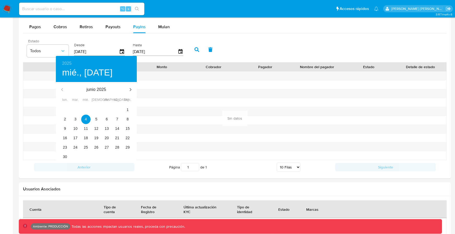
click at [62, 88] on div "junio 2025" at bounding box center [96, 89] width 81 height 13
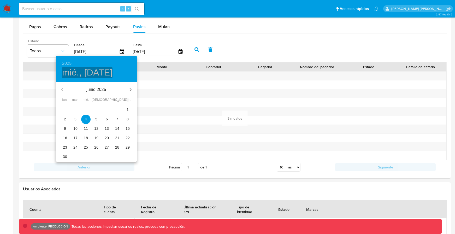
click at [102, 76] on h4 "mié., jun. 4" at bounding box center [87, 72] width 50 height 11
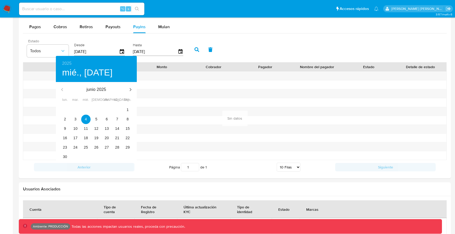
click at [97, 89] on p "junio 2025" at bounding box center [96, 89] width 56 height 6
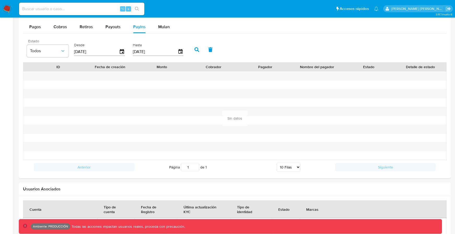
click at [195, 49] on icon "button" at bounding box center [197, 49] width 5 height 5
click at [45, 30] on button "Pagos" at bounding box center [35, 27] width 24 height 13
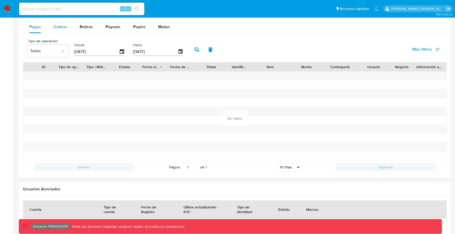
click at [56, 25] on span "Cobros" at bounding box center [61, 27] width 14 height 6
select select "10"
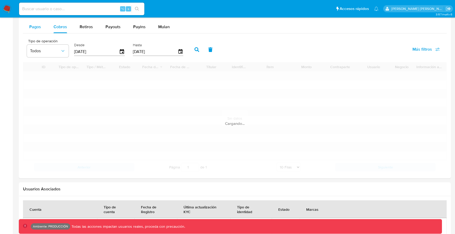
click at [33, 28] on span "Pagos" at bounding box center [35, 27] width 12 height 6
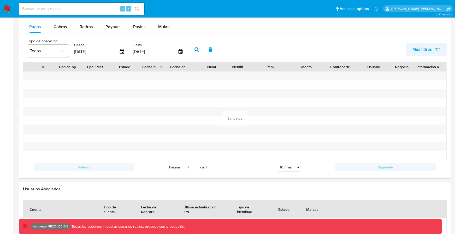
click at [419, 51] on span "Más filtros" at bounding box center [423, 49] width 20 height 13
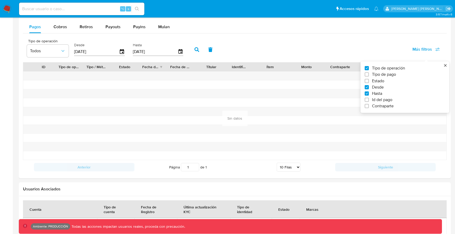
click at [374, 98] on span "Id del pago" at bounding box center [382, 99] width 20 height 5
click at [369, 98] on input "Id del pago" at bounding box center [367, 100] width 4 height 4
checkbox input "true"
click at [217, 50] on input "number" at bounding box center [215, 51] width 51 height 7
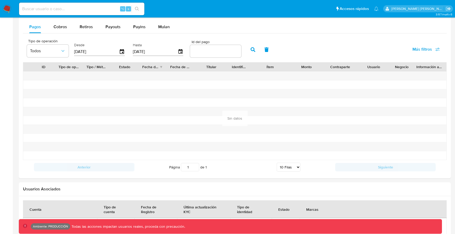
click at [217, 50] on input "number" at bounding box center [215, 51] width 51 height 7
paste input "99133026967"
type input "99133026967"
click at [251, 49] on icon "button" at bounding box center [253, 49] width 5 height 5
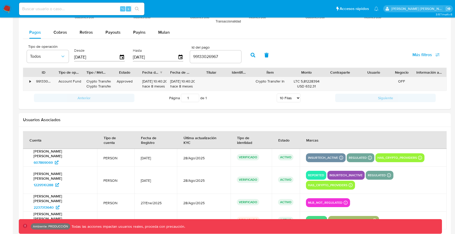
scroll to position [475, 0]
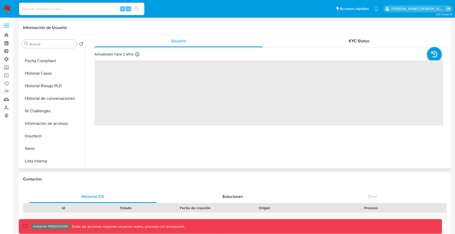
scroll to position [173, 0]
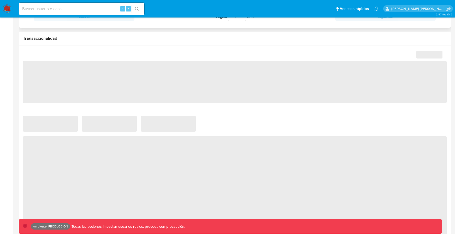
select select "10"
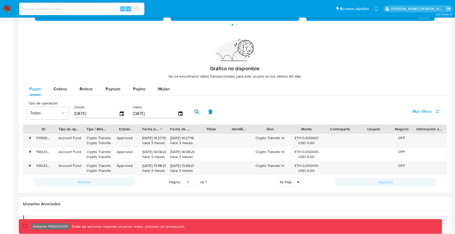
scroll to position [348, 0]
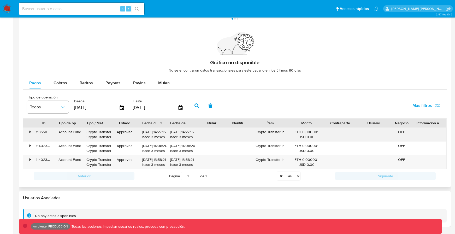
click at [30, 132] on div "•" at bounding box center [30, 132] width 1 height 5
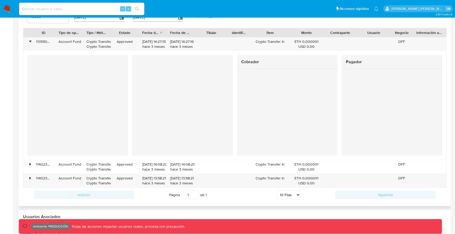
scroll to position [439, 0]
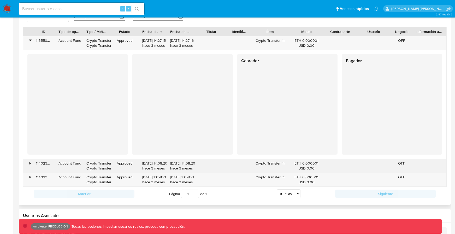
click at [30, 162] on div "•" at bounding box center [30, 163] width 1 height 5
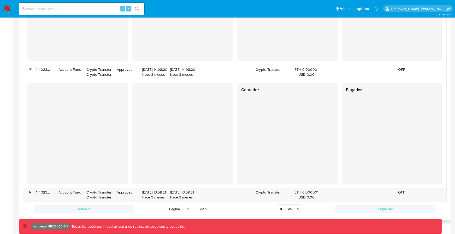
scroll to position [565, 0]
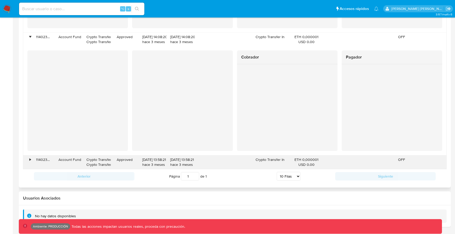
click at [30, 159] on div "•" at bounding box center [30, 159] width 1 height 5
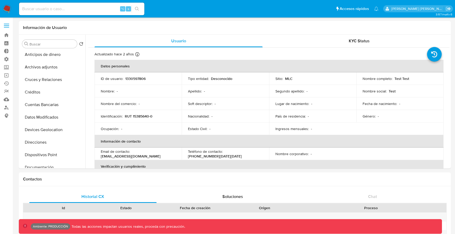
scroll to position [0, 0]
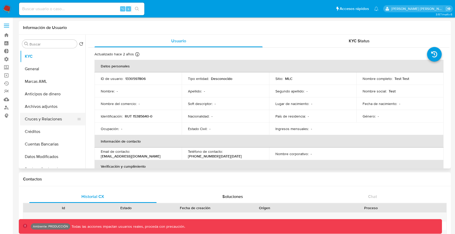
click at [35, 118] on button "Cruces y Relaciones" at bounding box center [50, 119] width 61 height 13
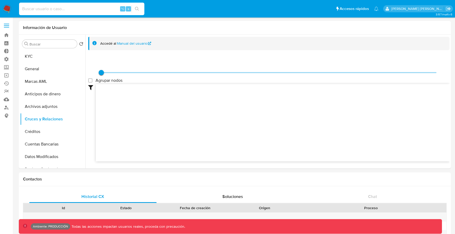
click at [70, 9] on input at bounding box center [81, 8] width 125 height 7
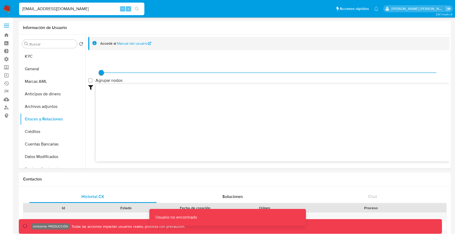
click at [36, 6] on input "[EMAIL_ADDRESS][DOMAIN_NAME]" at bounding box center [81, 8] width 125 height 7
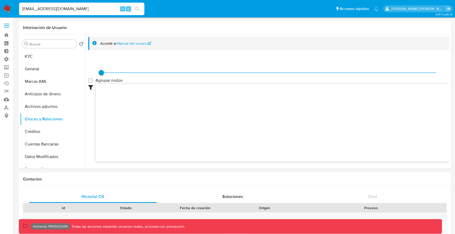
type input "[EMAIL_ADDRESS][DOMAIN_NAME]"
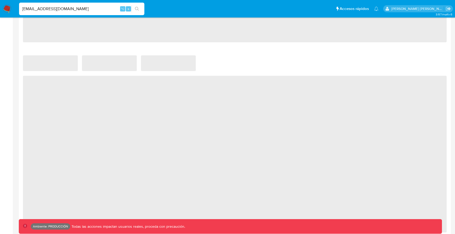
select select "10"
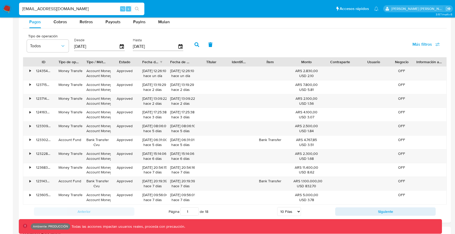
scroll to position [498, 0]
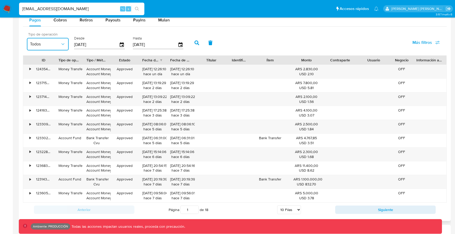
click at [53, 43] on span "Todos" at bounding box center [45, 44] width 30 height 5
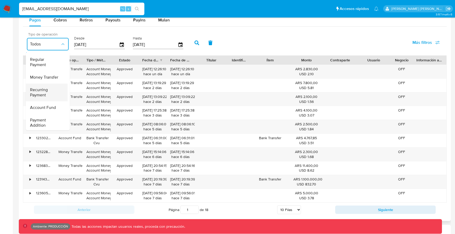
scroll to position [11, 0]
click at [48, 79] on span "Money Transfer" at bounding box center [44, 77] width 28 height 5
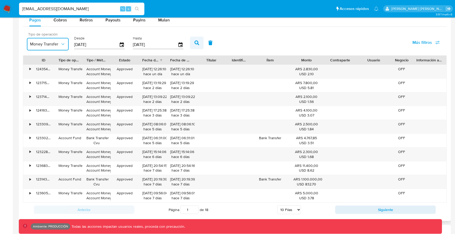
click at [198, 44] on button "button" at bounding box center [197, 43] width 14 height 13
click at [53, 44] on span "Money Transfer" at bounding box center [45, 44] width 30 height 5
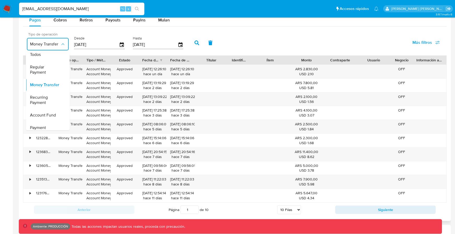
scroll to position [0, 0]
click at [44, 58] on div "Todos" at bounding box center [45, 58] width 30 height 13
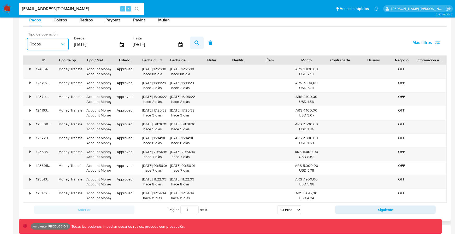
click at [195, 44] on icon "button" at bounding box center [197, 42] width 5 height 5
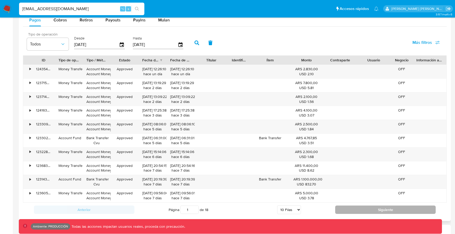
click at [349, 208] on button "Siguiente" at bounding box center [385, 209] width 101 height 8
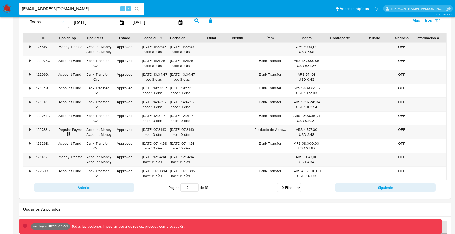
scroll to position [523, 0]
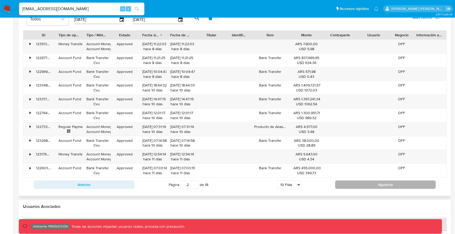
click at [355, 186] on button "Siguiente" at bounding box center [385, 184] width 101 height 8
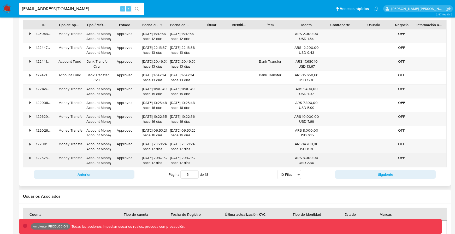
scroll to position [534, 0]
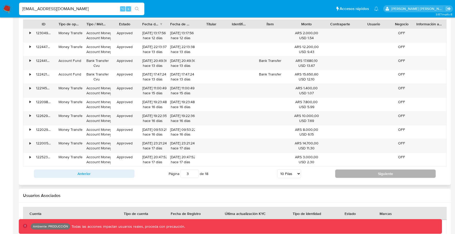
click at [361, 174] on button "Siguiente" at bounding box center [385, 173] width 101 height 8
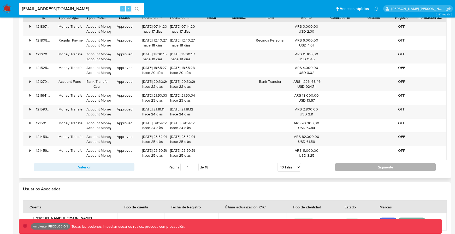
click at [357, 168] on button "Siguiente" at bounding box center [385, 167] width 101 height 8
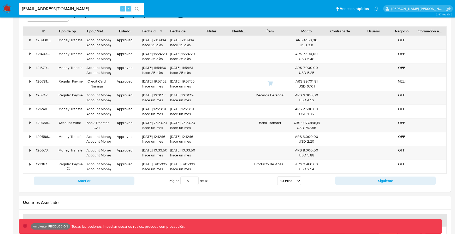
scroll to position [524, 0]
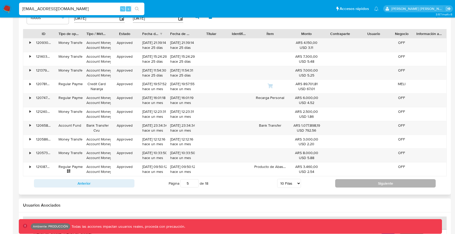
click at [358, 181] on button "Siguiente" at bounding box center [385, 183] width 101 height 8
click at [362, 181] on button "Siguiente" at bounding box center [385, 183] width 101 height 8
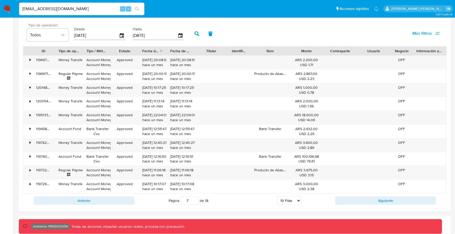
scroll to position [506, 0]
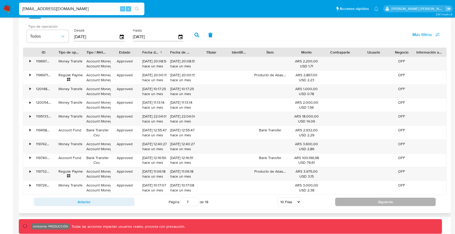
click at [347, 203] on button "Siguiente" at bounding box center [385, 202] width 101 height 8
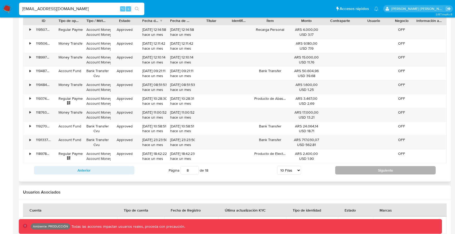
click at [370, 168] on button "Siguiente" at bounding box center [385, 170] width 101 height 8
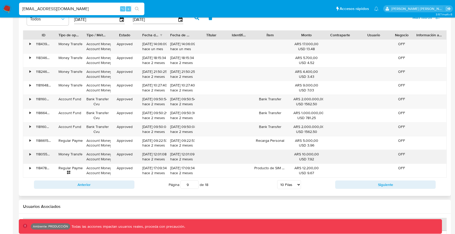
scroll to position [521, 0]
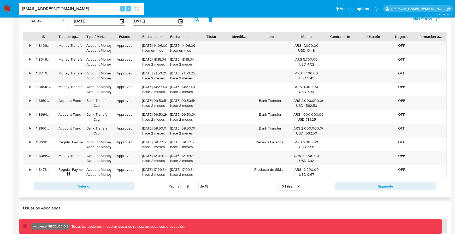
click at [364, 180] on div "Anterior Página 9 de 18 5 Filas 10 Filas 20 Filas 25 Filas 50 Filas 100 Filas S…" at bounding box center [235, 186] width 424 height 14
click at [363, 181] on div "Anterior Página 9 de 18 5 Filas 10 Filas 20 Filas 25 Filas 50 Filas 100 Filas S…" at bounding box center [235, 186] width 424 height 14
click at [361, 184] on button "Siguiente" at bounding box center [385, 186] width 101 height 8
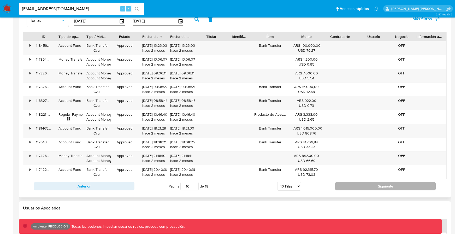
click at [367, 187] on button "Siguiente" at bounding box center [385, 186] width 101 height 8
click at [372, 187] on button "Siguiente" at bounding box center [385, 186] width 101 height 8
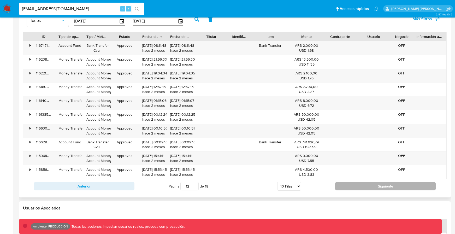
click at [351, 186] on button "Siguiente" at bounding box center [385, 186] width 101 height 8
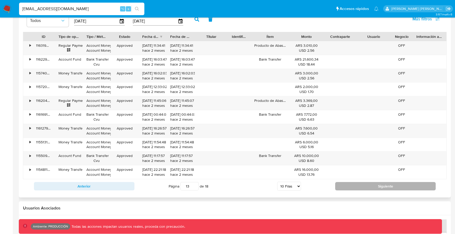
click at [351, 186] on button "Siguiente" at bounding box center [385, 186] width 101 height 8
type input "15"
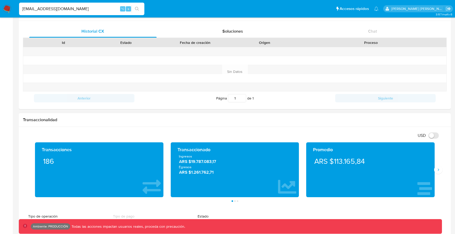
scroll to position [172, 0]
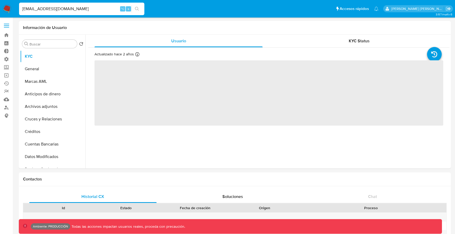
select select "10"
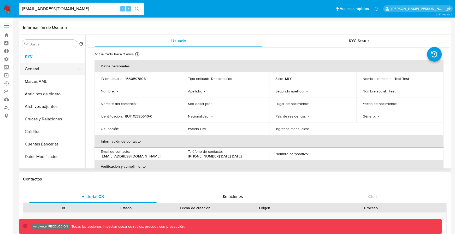
click at [56, 70] on button "General" at bounding box center [50, 69] width 61 height 13
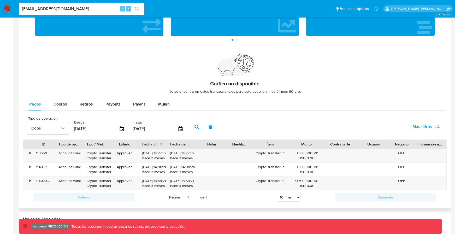
scroll to position [348, 0]
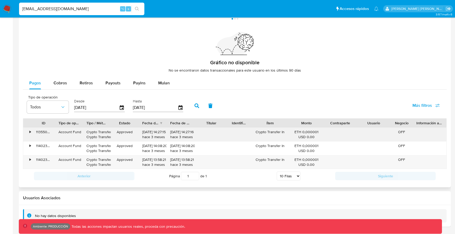
click at [92, 134] on div "Crypto Transfer Crypto Transfer" at bounding box center [96, 135] width 21 height 10
click at [95, 124] on div "Tipo / Método" at bounding box center [96, 122] width 21 height 5
click at [75, 8] on input "pini1503@gmail.com" at bounding box center [81, 8] width 125 height 7
click at [92, 132] on div "Crypto Transfer Crypto Transfer" at bounding box center [96, 135] width 21 height 10
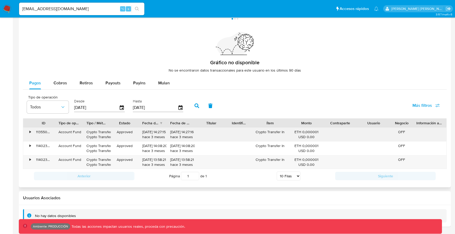
click at [92, 132] on div "Crypto Transfer Crypto Transfer" at bounding box center [96, 135] width 21 height 10
click at [30, 132] on div "•" at bounding box center [30, 132] width 1 height 5
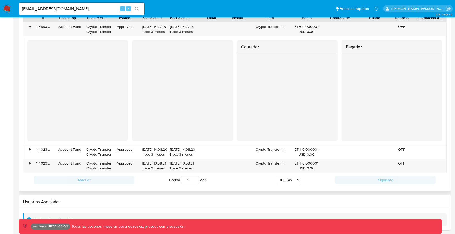
scroll to position [456, 0]
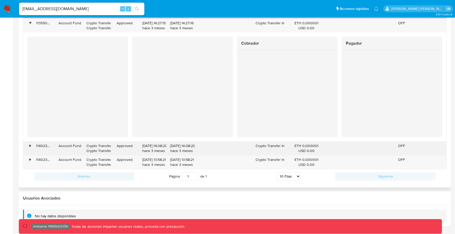
click at [30, 146] on div "•" at bounding box center [30, 145] width 1 height 5
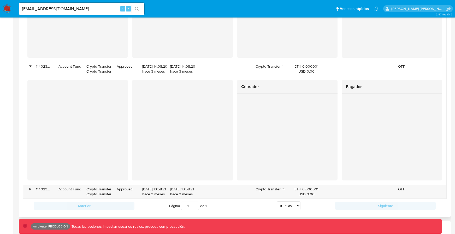
scroll to position [565, 0]
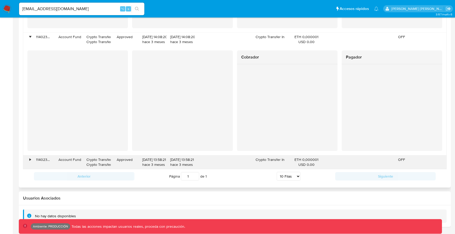
click at [30, 160] on div "•" at bounding box center [30, 159] width 1 height 5
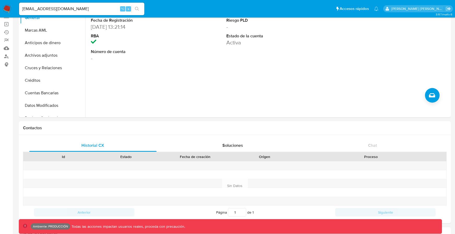
scroll to position [0, 0]
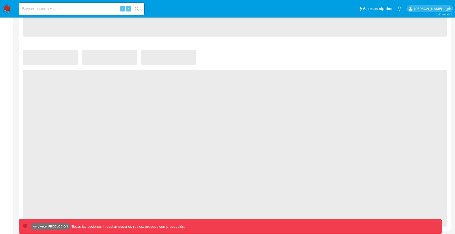
select select "10"
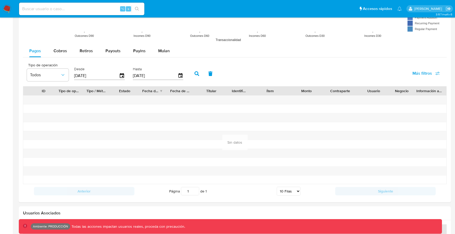
scroll to position [428, 0]
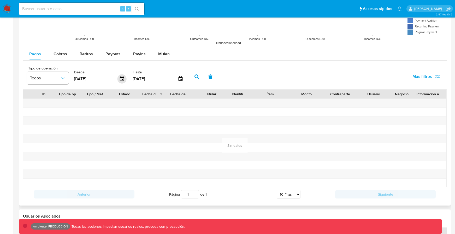
click at [119, 79] on icon "button" at bounding box center [121, 78] width 9 height 9
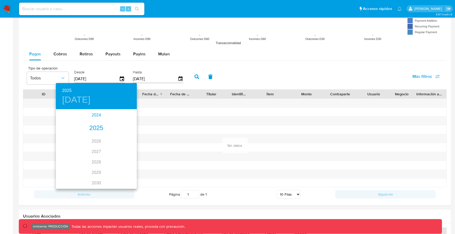
click at [97, 116] on div "2024" at bounding box center [96, 115] width 81 height 10
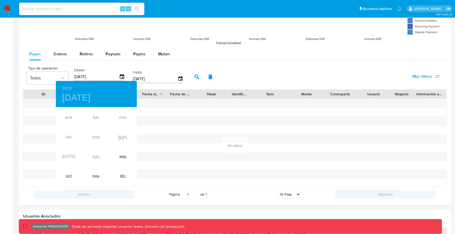
click at [199, 78] on div at bounding box center [227, 117] width 455 height 234
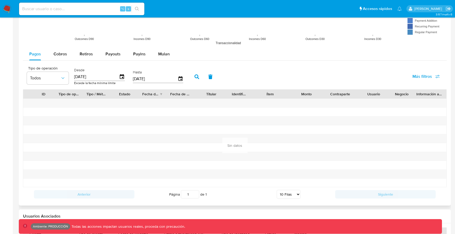
click at [195, 78] on icon "button" at bounding box center [197, 76] width 5 height 5
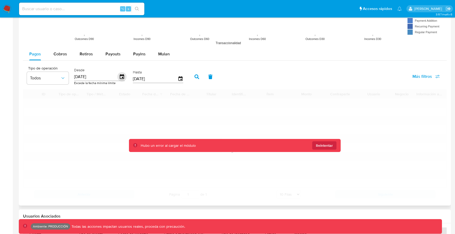
click at [120, 76] on icon "button" at bounding box center [121, 76] width 9 height 9
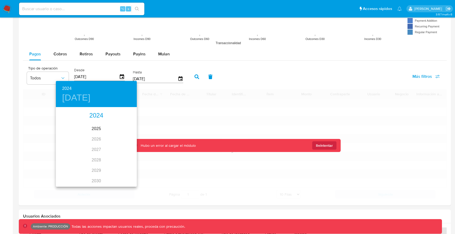
click at [100, 117] on div "2024" at bounding box center [96, 115] width 81 height 10
click at [116, 174] on div "dic." at bounding box center [123, 177] width 27 height 20
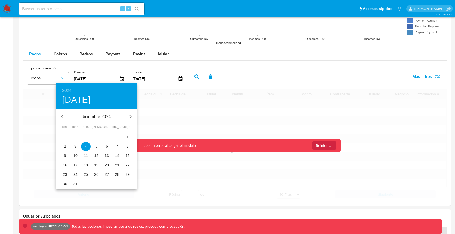
type input "04/12/2024"
click at [198, 80] on div at bounding box center [227, 117] width 455 height 234
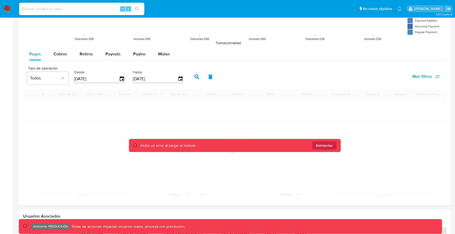
click at [196, 79] on div "2024 mié., dic. 4 diciembre 2024 lun. mar. mié. jue. vie. sáb. dom. 25 26 27 28…" at bounding box center [227, 117] width 455 height 234
click at [196, 79] on icon "button" at bounding box center [197, 76] width 5 height 5
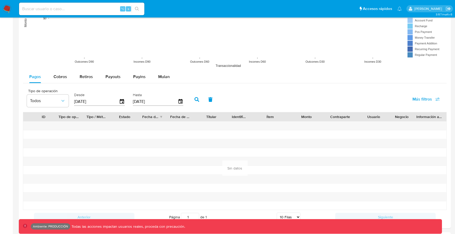
scroll to position [381, 0]
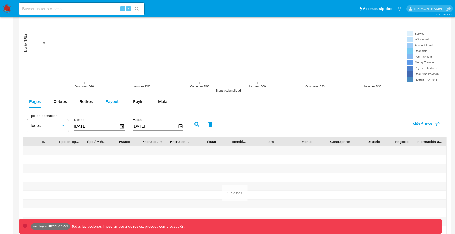
click at [106, 103] on span "Payouts" at bounding box center [112, 101] width 15 height 6
select select "10"
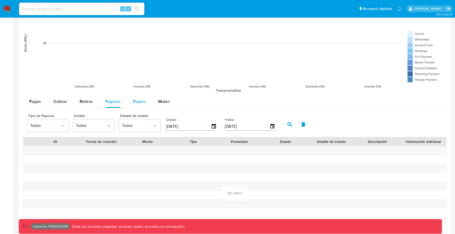
click at [134, 102] on span "Payins" at bounding box center [139, 101] width 13 height 6
select select "10"
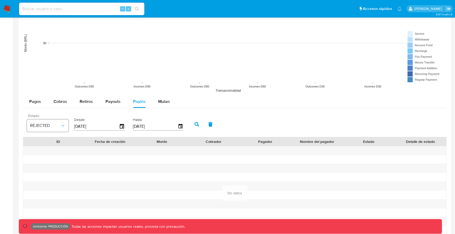
click at [59, 124] on span "REJECTED" at bounding box center [45, 125] width 30 height 5
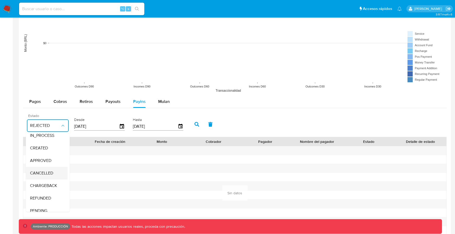
scroll to position [34, 0]
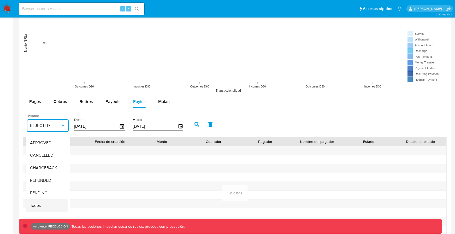
click at [32, 203] on span "Todos" at bounding box center [35, 205] width 11 height 5
click at [190, 128] on button "button" at bounding box center [197, 124] width 14 height 13
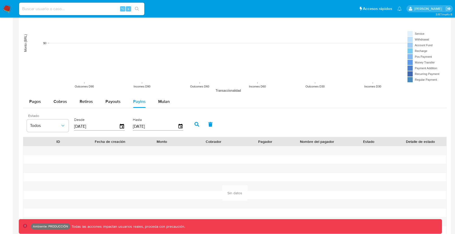
click at [192, 127] on button "button" at bounding box center [197, 124] width 14 height 13
click at [34, 101] on span "Pagos" at bounding box center [35, 101] width 12 height 6
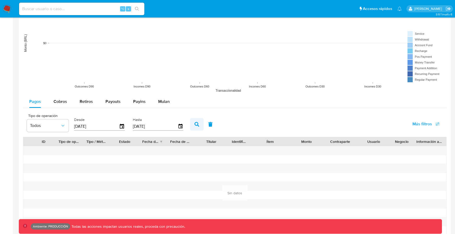
click at [195, 123] on icon "button" at bounding box center [197, 124] width 5 height 5
click at [121, 125] on icon "button" at bounding box center [122, 126] width 4 height 5
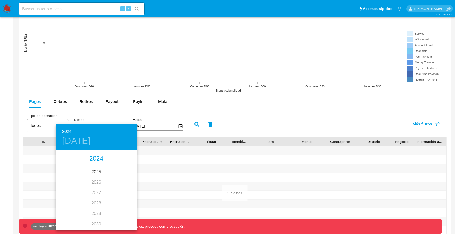
click at [97, 162] on div "2024" at bounding box center [96, 159] width 81 height 10
click at [119, 197] on div "sep." at bounding box center [123, 200] width 27 height 20
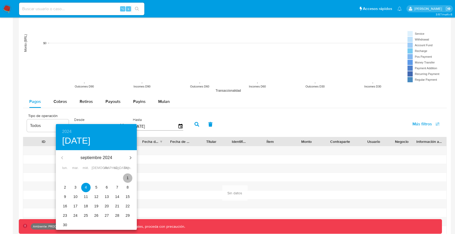
click at [130, 174] on button "1" at bounding box center [127, 177] width 9 height 9
type input "01/09/2024"
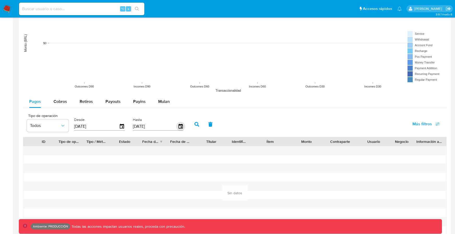
click at [178, 127] on icon "button" at bounding box center [180, 126] width 9 height 9
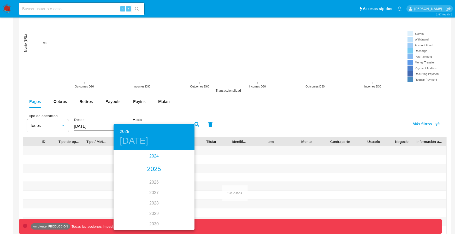
click at [157, 157] on div "2024" at bounding box center [154, 156] width 81 height 10
click at [175, 216] on div "dic." at bounding box center [181, 220] width 27 height 20
type input "01/12/2024"
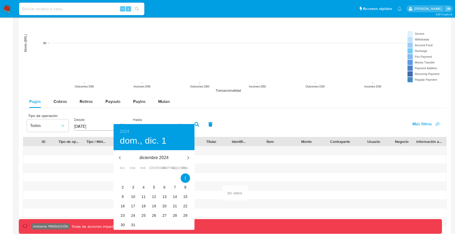
click at [201, 132] on div at bounding box center [227, 117] width 455 height 234
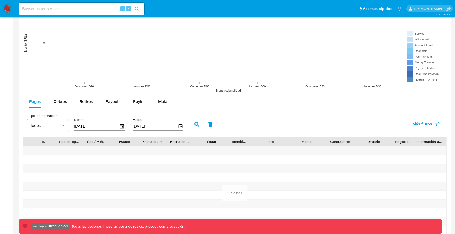
click at [197, 126] on icon "button" at bounding box center [197, 124] width 5 height 5
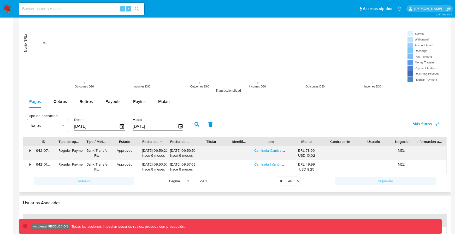
scroll to position [388, 0]
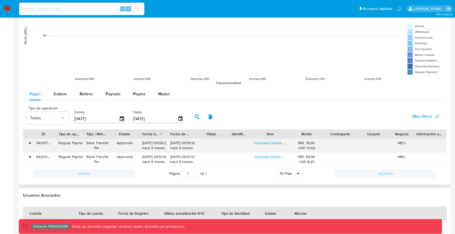
click at [31, 144] on div "•" at bounding box center [27, 146] width 9 height 14
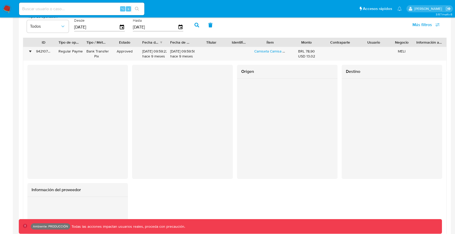
scroll to position [474, 0]
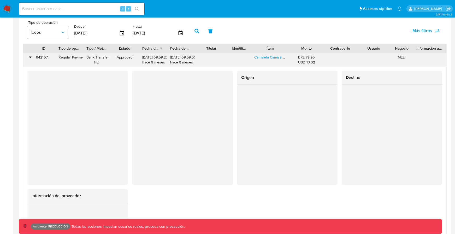
click at [31, 57] on div "•" at bounding box center [30, 57] width 1 height 5
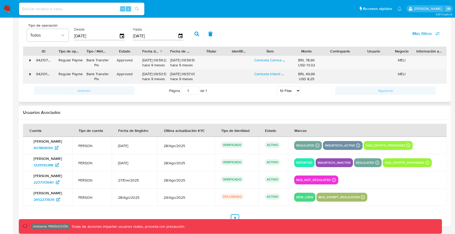
click at [32, 77] on div "94210199892" at bounding box center [43, 77] width 22 height 14
click at [31, 74] on div "•" at bounding box center [27, 77] width 9 height 14
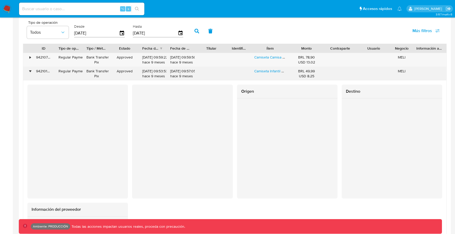
click at [31, 74] on div "•" at bounding box center [27, 74] width 9 height 14
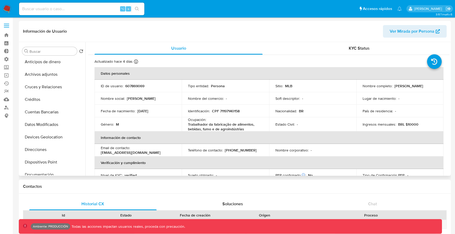
scroll to position [0, 0]
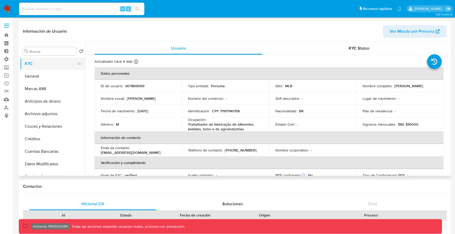
click at [54, 67] on button "KYC" at bounding box center [50, 63] width 61 height 13
click at [52, 71] on button "General" at bounding box center [50, 76] width 61 height 13
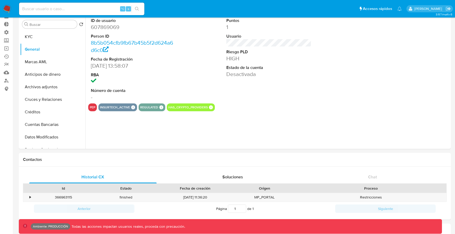
scroll to position [28, 0]
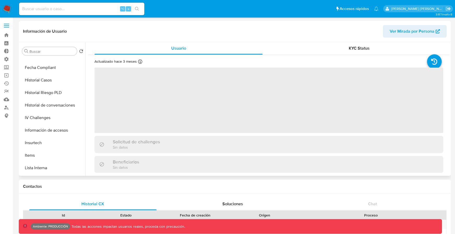
scroll to position [221, 0]
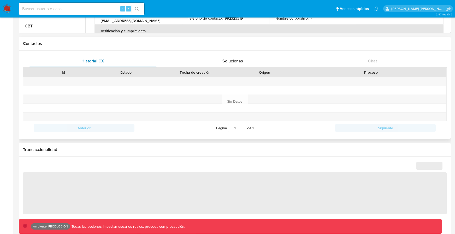
select select "10"
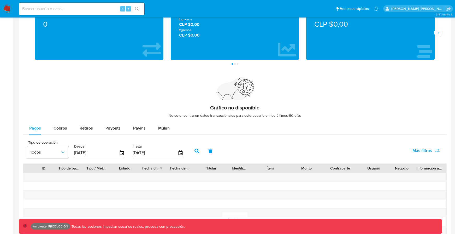
scroll to position [288, 0]
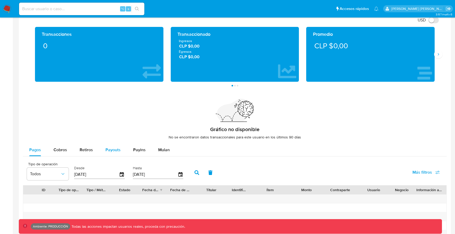
click at [118, 147] on span "Payouts" at bounding box center [112, 150] width 15 height 6
select select "10"
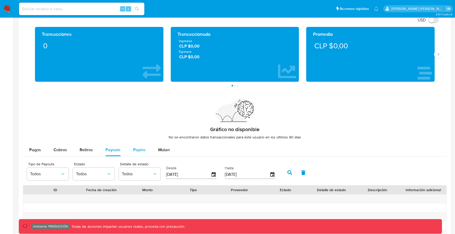
click at [128, 151] on button "Payins" at bounding box center [139, 150] width 25 height 13
select select "10"
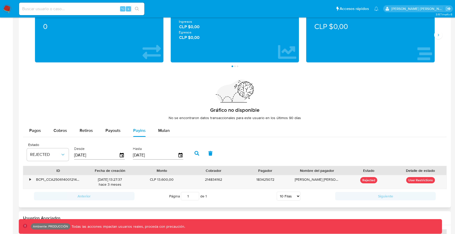
scroll to position [308, 0]
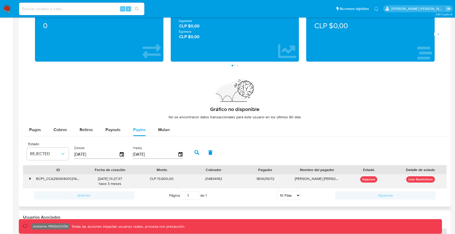
click at [32, 180] on div "BCP1_CCA2506140012146227095085" at bounding box center [58, 181] width 52 height 14
click at [69, 155] on div "Estado REJECTED Desde [DATE] Hasta [DATE]" at bounding box center [106, 152] width 164 height 21
click at [59, 156] on button "REJECTED" at bounding box center [48, 154] width 42 height 13
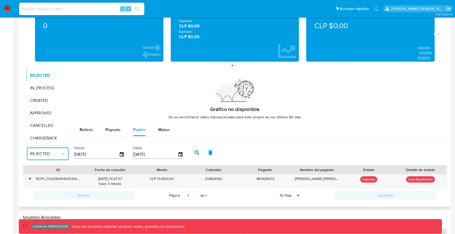
scroll to position [34, 0]
click at [56, 140] on div "Todos" at bounding box center [45, 141] width 30 height 13
click at [192, 149] on button "button" at bounding box center [197, 152] width 14 height 13
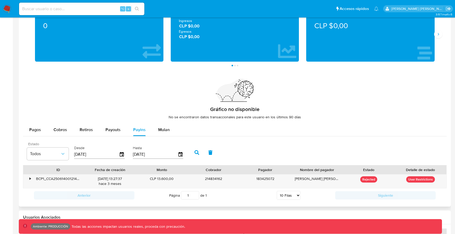
click at [195, 154] on icon "button" at bounding box center [197, 152] width 5 height 5
click at [118, 157] on icon "button" at bounding box center [121, 154] width 9 height 9
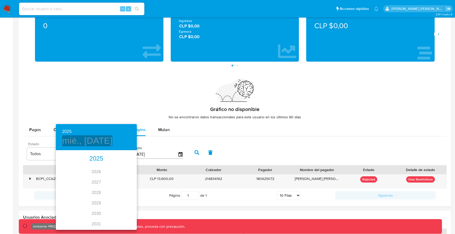
click at [88, 138] on h4 "mié., jun. 4" at bounding box center [87, 140] width 50 height 11
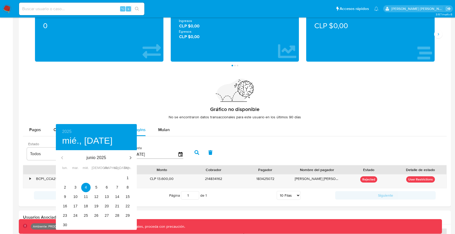
click at [62, 155] on div "junio 2025" at bounding box center [96, 157] width 81 height 13
click at [62, 156] on div "junio 2025" at bounding box center [96, 157] width 81 height 13
click at [62, 158] on div "junio 2025" at bounding box center [96, 157] width 81 height 13
click at [66, 189] on span "2" at bounding box center [64, 187] width 9 height 5
type input "02/06/2025"
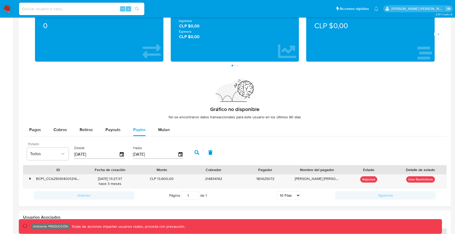
click at [197, 155] on button "button" at bounding box center [197, 152] width 14 height 13
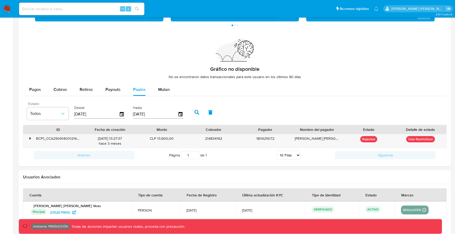
scroll to position [357, 0]
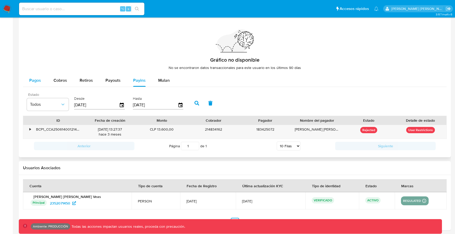
click at [39, 83] on span "Pagos" at bounding box center [35, 80] width 12 height 6
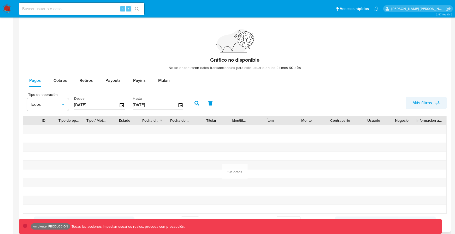
click at [424, 102] on span "Más filtros" at bounding box center [423, 103] width 20 height 13
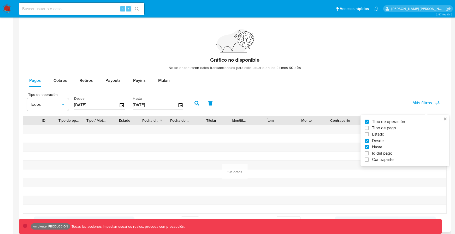
click at [371, 152] on label "Id del pago" at bounding box center [403, 153] width 76 height 5
click at [369, 152] on input "Id del pago" at bounding box center [367, 153] width 4 height 4
checkbox input "true"
click at [214, 101] on div at bounding box center [215, 104] width 51 height 13
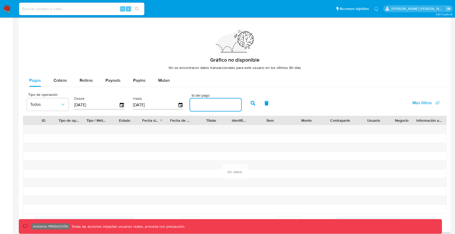
click at [213, 104] on input "number" at bounding box center [215, 104] width 51 height 7
paste input "112551502667"
click at [251, 104] on icon "button" at bounding box center [253, 103] width 5 height 5
click at [225, 104] on input "112551502667" at bounding box center [215, 104] width 51 height 7
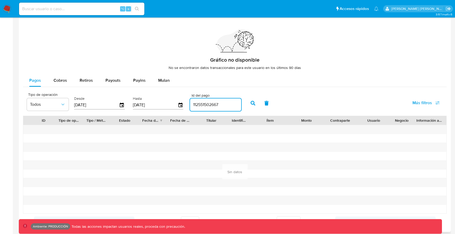
click at [219, 104] on input "112551502667" at bounding box center [215, 104] width 51 height 7
paste input "991330269"
type input "99133026967"
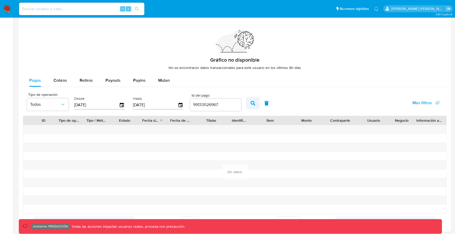
click at [251, 101] on icon "button" at bounding box center [253, 103] width 5 height 5
click at [266, 105] on button "button" at bounding box center [267, 103] width 14 height 13
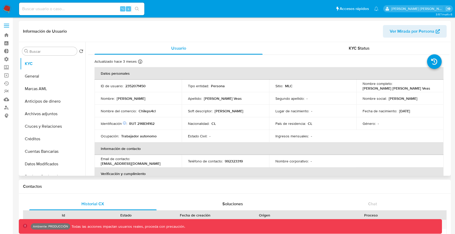
select select "10"
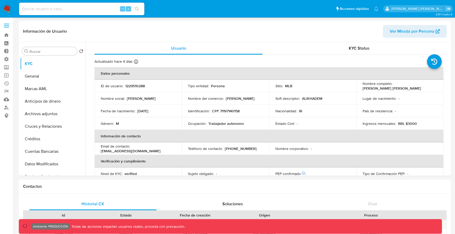
select select "10"
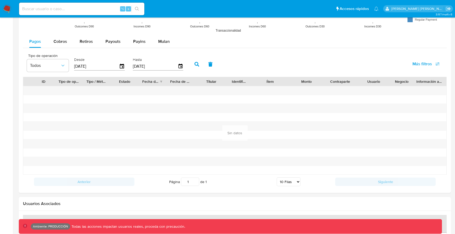
scroll to position [471, 0]
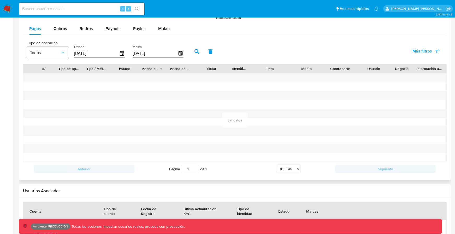
click at [434, 53] on span "Más filtros" at bounding box center [426, 50] width 27 height 11
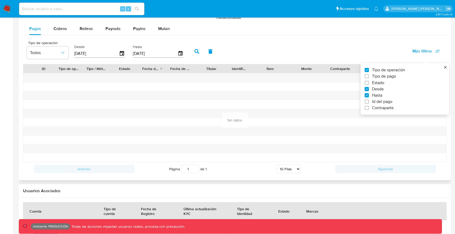
click at [373, 99] on span "Id del pago" at bounding box center [382, 101] width 20 height 5
click at [369, 99] on input "Id del pago" at bounding box center [367, 101] width 4 height 4
checkbox input "true"
click at [228, 61] on div "Tipo de operación Todos Desde 04/06/2025 Hasta 01/09/2025 Id del pago" at bounding box center [134, 50] width 220 height 21
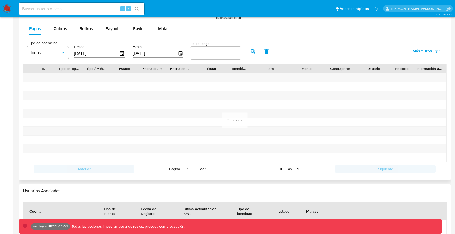
click at [228, 54] on input "number" at bounding box center [215, 53] width 51 height 7
paste input "99133026967"
type input "99133026967"
click at [255, 51] on button "button" at bounding box center [253, 51] width 14 height 13
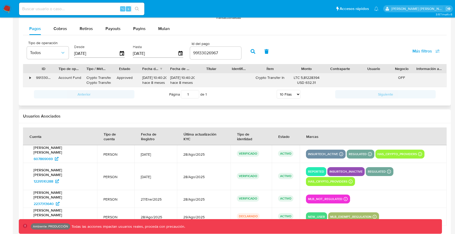
click at [30, 78] on div "•" at bounding box center [30, 77] width 1 height 5
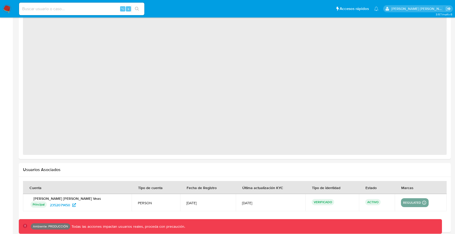
select select "10"
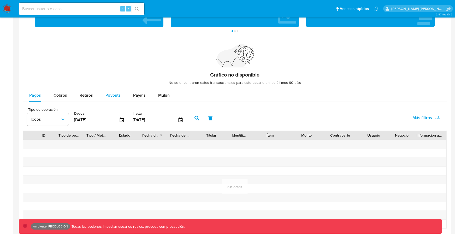
scroll to position [342, 0]
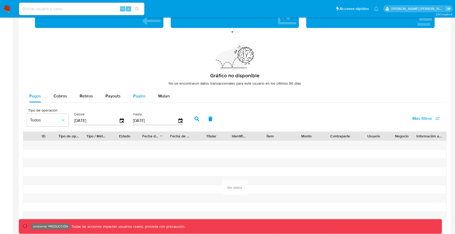
click at [137, 93] on span "Payins" at bounding box center [139, 96] width 13 height 6
select select "10"
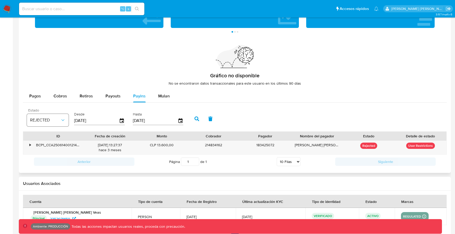
click at [50, 122] on button "REJECTED" at bounding box center [48, 120] width 42 height 13
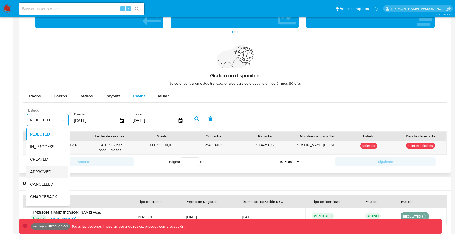
scroll to position [34, 0]
click at [39, 198] on span "Todos" at bounding box center [35, 199] width 11 height 5
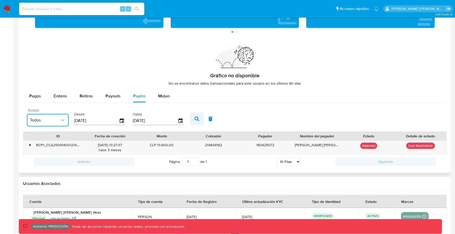
click at [196, 121] on button "button" at bounding box center [197, 119] width 14 height 13
click at [34, 97] on span "Pagos" at bounding box center [35, 96] width 12 height 6
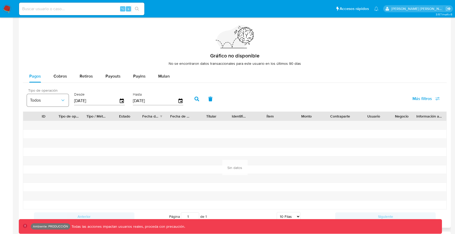
scroll to position [370, 0]
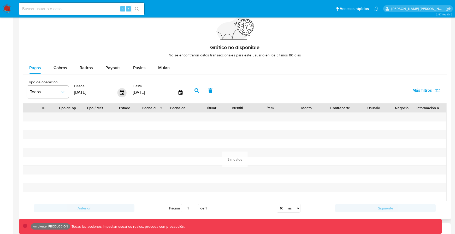
click at [124, 91] on icon "button" at bounding box center [121, 92] width 9 height 9
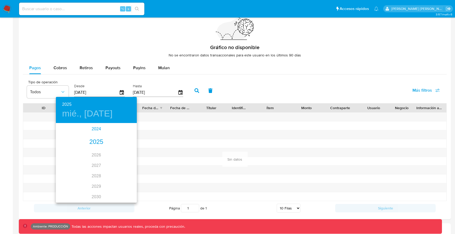
click at [92, 130] on div "2024" at bounding box center [96, 129] width 81 height 10
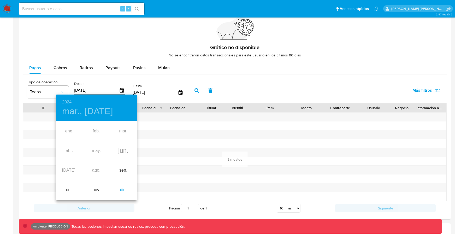
click at [120, 189] on div "dic." at bounding box center [123, 190] width 27 height 20
type input "04/12/2024"
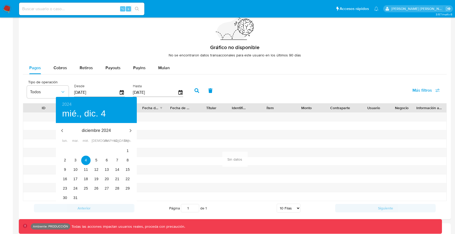
click at [198, 91] on div at bounding box center [227, 117] width 455 height 234
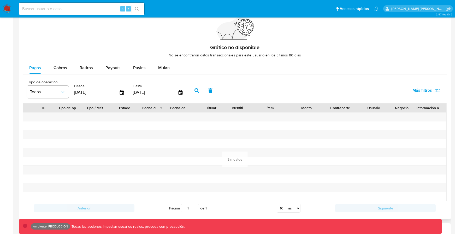
click at [196, 91] on icon "button" at bounding box center [197, 90] width 5 height 5
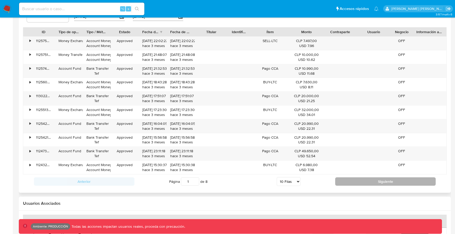
click at [357, 183] on button "Siguiente" at bounding box center [385, 181] width 101 height 8
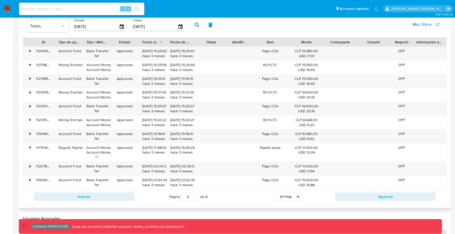
scroll to position [446, 0]
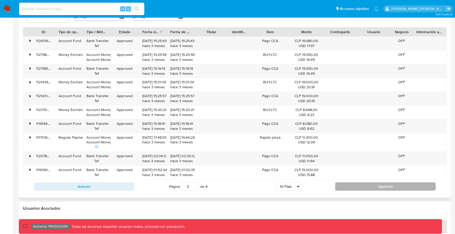
click at [373, 186] on button "Siguiente" at bounding box center [385, 186] width 101 height 8
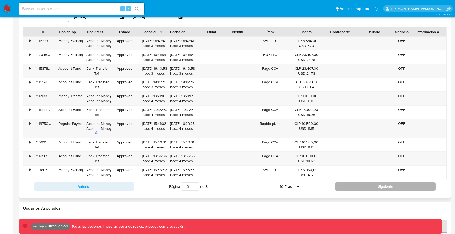
click at [372, 186] on button "Siguiente" at bounding box center [385, 186] width 101 height 8
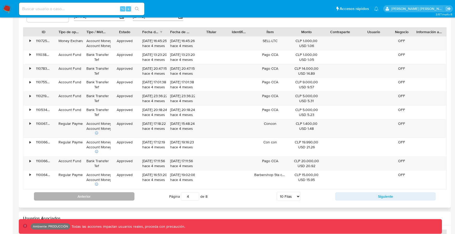
click at [107, 196] on button "Anterior" at bounding box center [84, 196] width 101 height 8
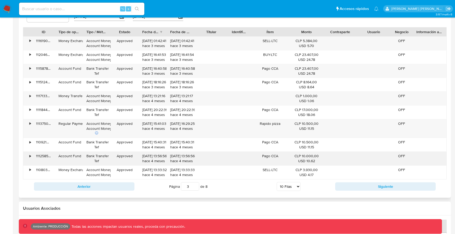
click at [29, 156] on div "•" at bounding box center [27, 159] width 9 height 14
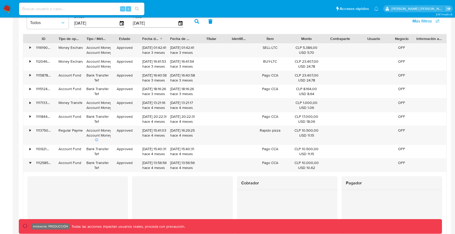
scroll to position [399, 0]
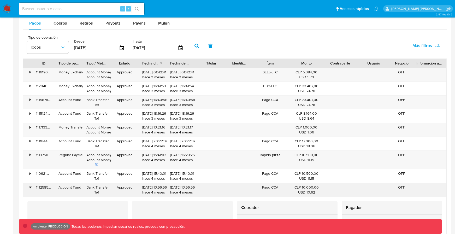
click at [30, 187] on div "•" at bounding box center [30, 187] width 1 height 5
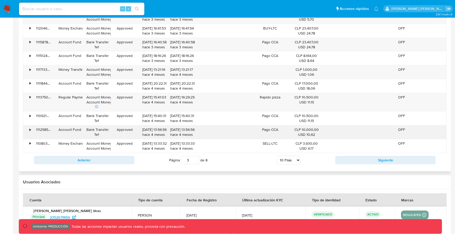
scroll to position [490, 0]
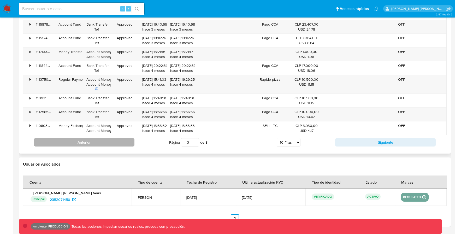
click at [92, 141] on button "Anterior" at bounding box center [84, 142] width 101 height 8
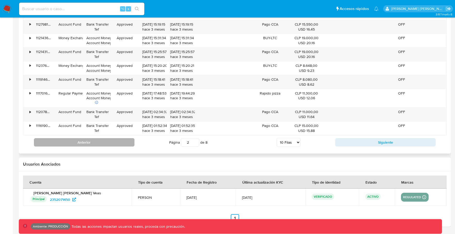
click at [92, 140] on button "Anterior" at bounding box center [84, 142] width 101 height 8
type input "1"
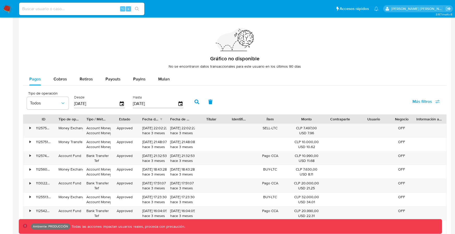
scroll to position [301, 0]
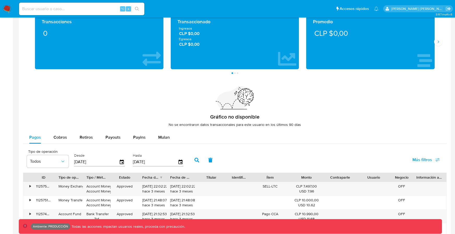
click at [415, 158] on span "Más filtros" at bounding box center [423, 160] width 20 height 13
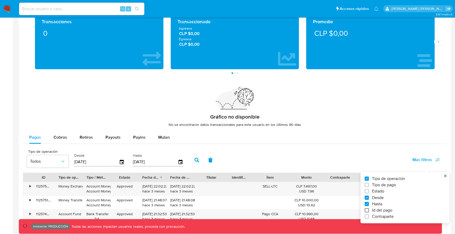
click at [367, 210] on input "Id del pago" at bounding box center [367, 210] width 4 height 4
checkbox input "true"
click at [221, 167] on div at bounding box center [215, 161] width 51 height 13
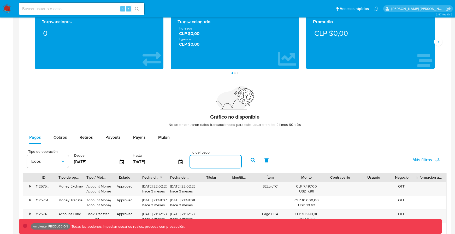
click at [221, 166] on div at bounding box center [215, 161] width 51 height 13
paste input "112551502667"
type input "112551502667"
click at [251, 160] on icon "button" at bounding box center [253, 160] width 5 height 5
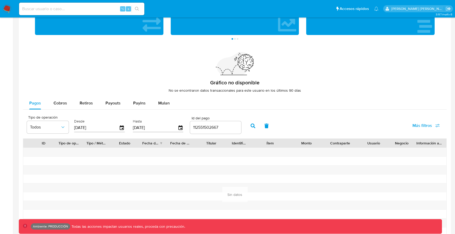
scroll to position [364, 0]
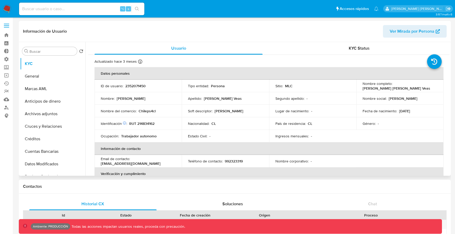
select select "10"
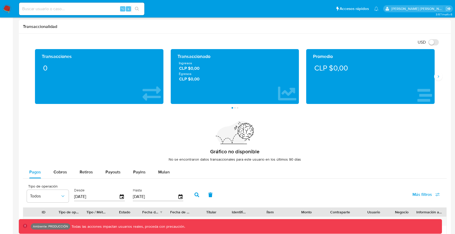
scroll to position [302, 0]
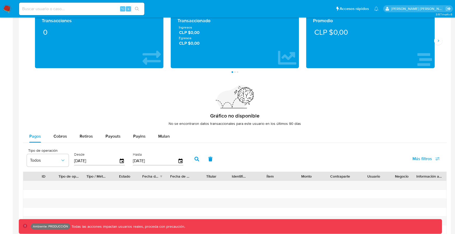
click at [420, 160] on span "Más filtros" at bounding box center [423, 158] width 20 height 13
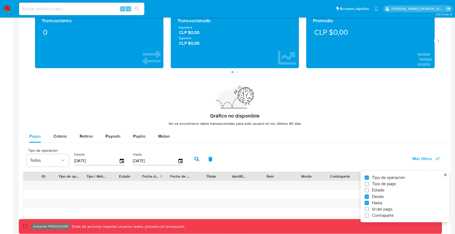
click at [385, 184] on span "Tipo de pago" at bounding box center [384, 183] width 24 height 5
click at [369, 184] on input "Tipo de pago" at bounding box center [367, 184] width 4 height 4
checkbox input "true"
type input "[DATE]"
click at [371, 208] on label "Id del pago" at bounding box center [403, 209] width 76 height 5
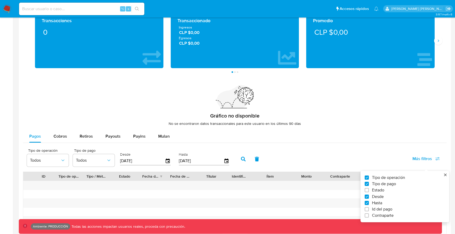
click at [369, 208] on input "Id del pago" at bounding box center [367, 209] width 4 height 4
checkbox input "true"
click at [269, 162] on input "number" at bounding box center [261, 160] width 51 height 7
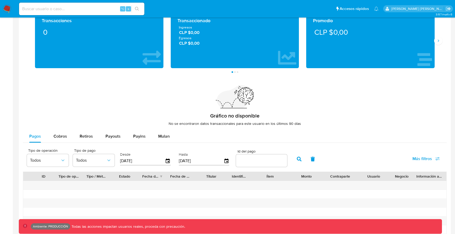
click at [268, 161] on input "number" at bounding box center [261, 160] width 51 height 7
paste input "112551502667"
type input "112551502667"
click at [300, 159] on button "button" at bounding box center [299, 159] width 14 height 13
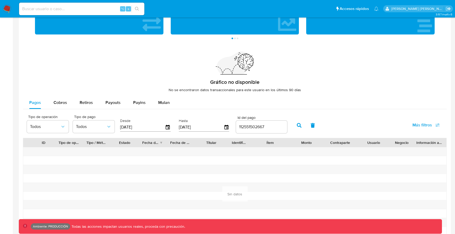
scroll to position [340, 0]
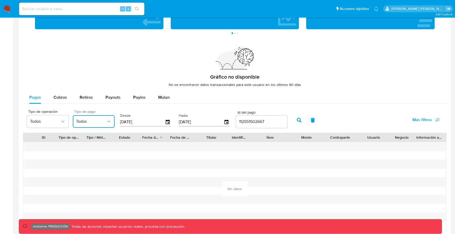
click at [103, 122] on span "Todos" at bounding box center [91, 121] width 30 height 5
click at [87, 200] on span "Crypto Transfer" at bounding box center [90, 201] width 28 height 5
click at [299, 120] on button "button" at bounding box center [299, 120] width 14 height 13
click at [85, 7] on input at bounding box center [81, 8] width 125 height 7
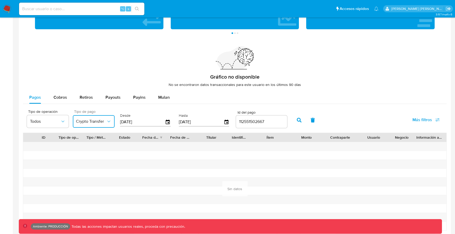
click at [107, 117] on button "Crypto Transfer" at bounding box center [94, 121] width 42 height 13
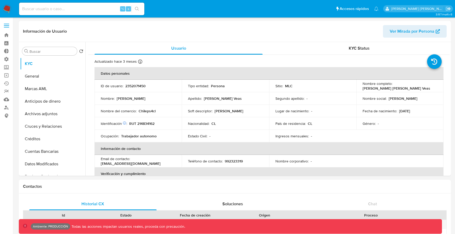
select select "10"
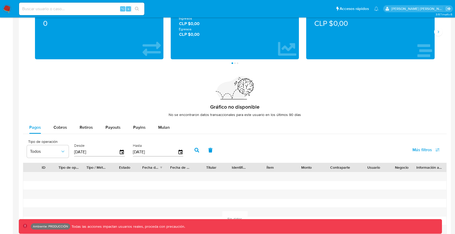
scroll to position [354, 0]
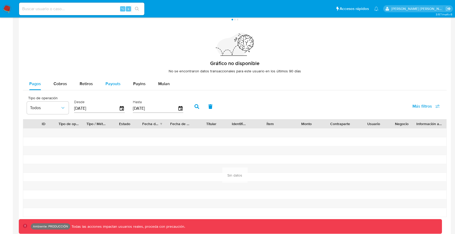
click at [111, 85] on span "Payouts" at bounding box center [112, 84] width 15 height 6
select select "10"
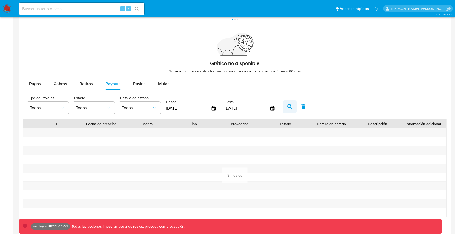
click at [289, 108] on icon "button" at bounding box center [289, 106] width 5 height 5
click at [45, 83] on button "Pagos" at bounding box center [35, 84] width 24 height 13
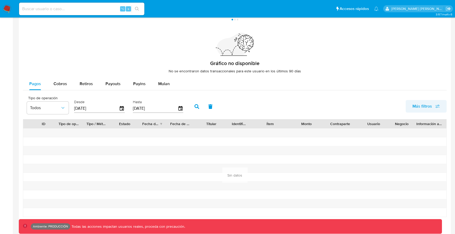
click at [416, 107] on span "Más filtros" at bounding box center [423, 106] width 20 height 13
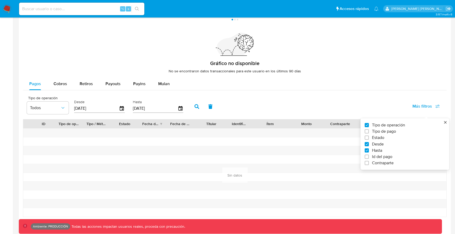
click at [377, 157] on span "Id del pago" at bounding box center [382, 156] width 20 height 5
click at [369, 157] on input "Id del pago" at bounding box center [367, 157] width 4 height 4
checkbox input "true"
click at [225, 109] on input "number" at bounding box center [215, 108] width 51 height 7
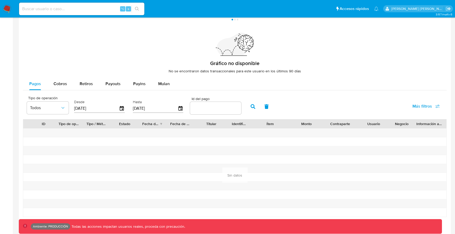
click at [229, 109] on input "number" at bounding box center [215, 108] width 51 height 7
paste input "112551502667"
type input "112551502667"
click at [254, 108] on button "button" at bounding box center [253, 106] width 14 height 13
click at [251, 109] on icon "button" at bounding box center [253, 106] width 5 height 5
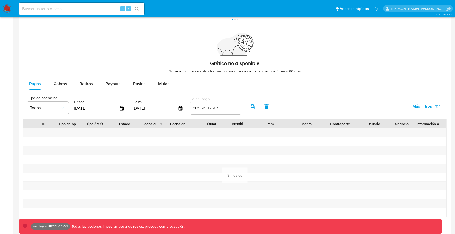
click at [249, 103] on button "button" at bounding box center [253, 106] width 14 height 13
click at [97, 82] on button "Retiros" at bounding box center [86, 84] width 26 height 13
select select "10"
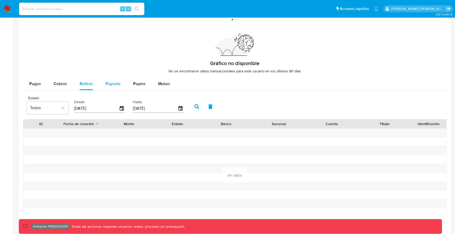
click at [102, 81] on button "Payouts" at bounding box center [113, 84] width 28 height 13
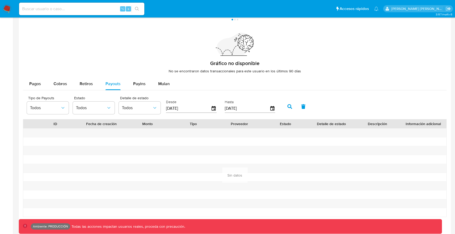
click at [128, 77] on div "Gráfico no disponible No se encontraron datos transaccionales para este usuario…" at bounding box center [235, 55] width 424 height 45
click at [129, 78] on button "Payins" at bounding box center [139, 84] width 25 height 13
select select "10"
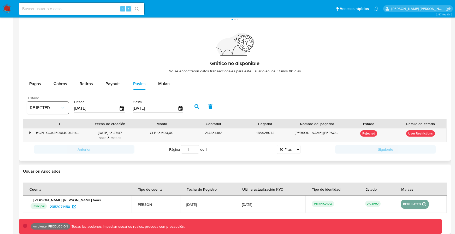
click at [51, 111] on button "REJECTED" at bounding box center [48, 108] width 42 height 13
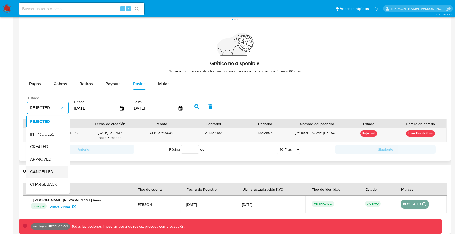
scroll to position [34, 0]
click at [43, 186] on div "Todos" at bounding box center [45, 187] width 30 height 13
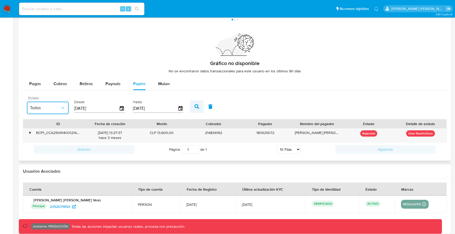
click at [191, 111] on button "button" at bounding box center [197, 106] width 14 height 13
click at [121, 110] on icon "button" at bounding box center [122, 108] width 4 height 5
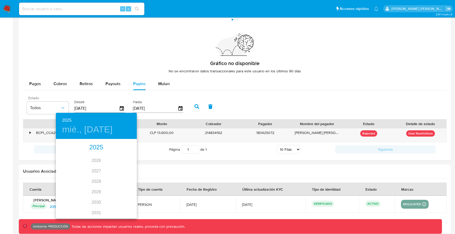
click at [96, 133] on h4 "mié., jun. 4" at bounding box center [87, 129] width 50 height 11
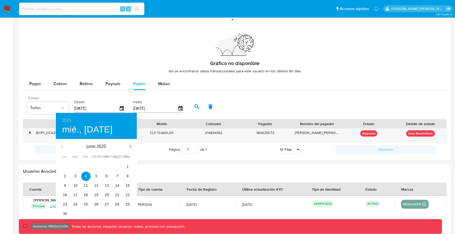
click at [62, 147] on div "junio 2025" at bounding box center [96, 146] width 81 height 13
click at [128, 163] on button "1" at bounding box center [127, 166] width 9 height 9
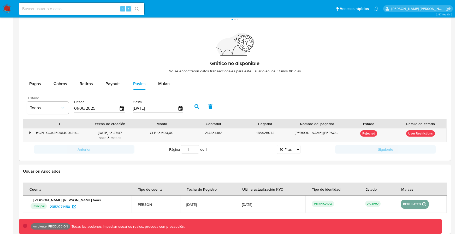
click at [204, 107] on button "button" at bounding box center [211, 106] width 14 height 13
type input "[DATE]"
click at [61, 83] on span "Cobros" at bounding box center [61, 84] width 14 height 6
select select "10"
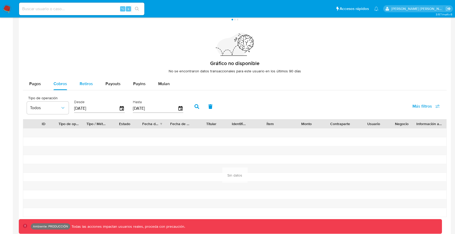
click at [80, 83] on span "Retiros" at bounding box center [86, 84] width 13 height 6
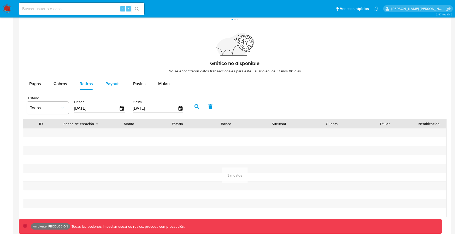
click at [103, 83] on button "Payouts" at bounding box center [113, 84] width 28 height 13
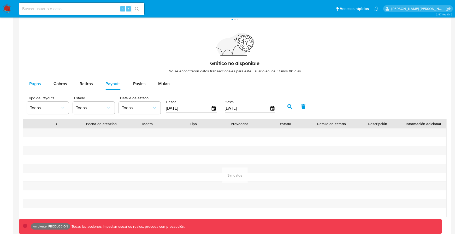
click at [36, 84] on span "Pagos" at bounding box center [35, 84] width 12 height 6
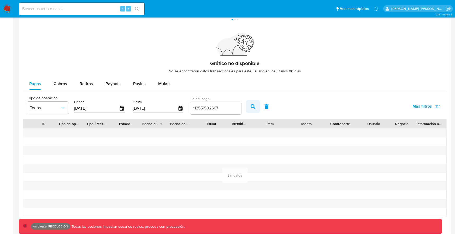
click at [246, 110] on button "button" at bounding box center [253, 106] width 14 height 13
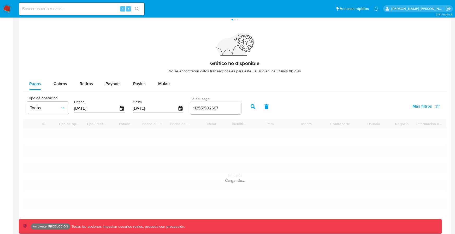
click at [246, 110] on button "button" at bounding box center [253, 106] width 14 height 13
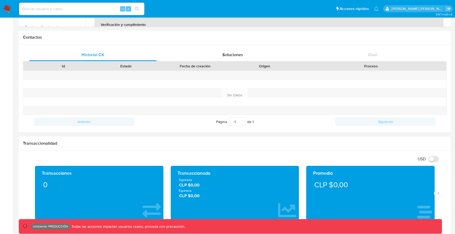
scroll to position [0, 0]
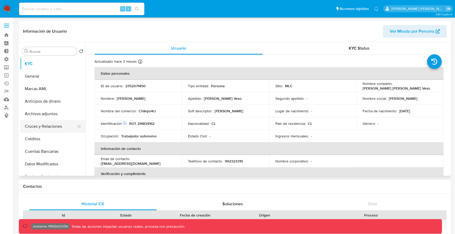
click at [59, 122] on button "Cruces y Relaciones" at bounding box center [50, 126] width 61 height 13
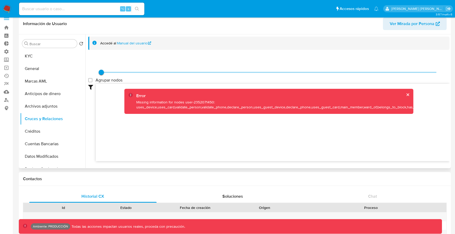
scroll to position [7, 0]
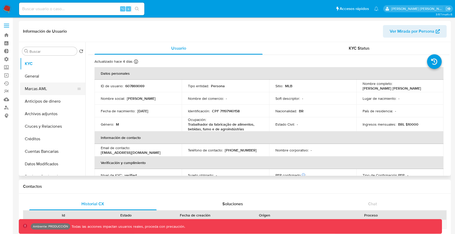
select select "10"
click at [47, 123] on button "Cruces y Relaciones" at bounding box center [50, 126] width 61 height 13
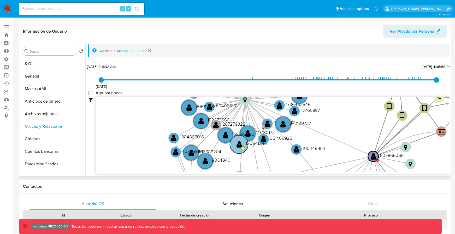
click at [242, 144] on circle at bounding box center [239, 144] width 18 height 18
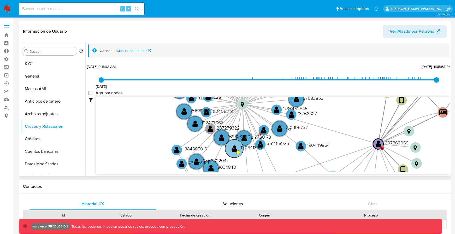
click at [252, 146] on text "120641395" at bounding box center [251, 147] width 21 height 7
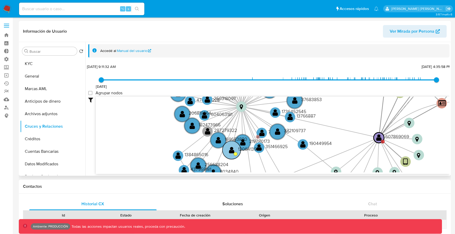
click at [252, 146] on text "120641395" at bounding box center [248, 149] width 21 height 7
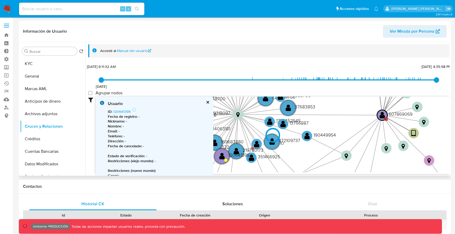
type input "1756583462000"
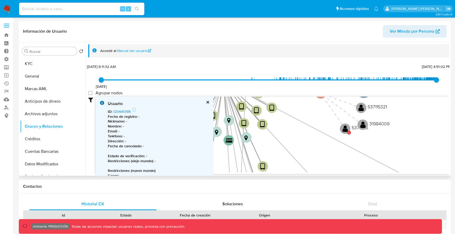
click at [125, 113] on link "120641395" at bounding box center [121, 111] width 17 height 5
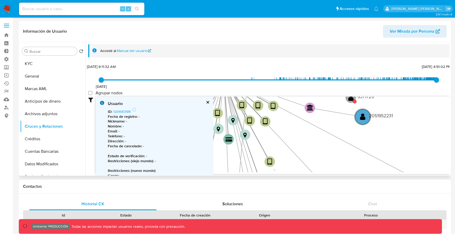
click at [263, 140] on icon "device-679b95c7385bd2d8f37fa5d0  user-607869069  607869069 C user-1229510288 …" at bounding box center [273, 135] width 354 height 76
click at [207, 102] on button "cerrar" at bounding box center [207, 102] width 3 height 3
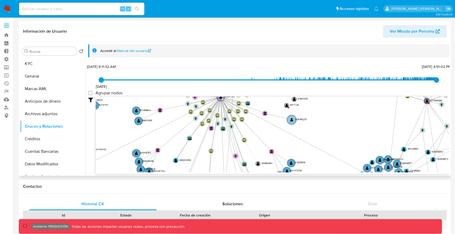
click at [293, 116] on circle at bounding box center [291, 119] width 9 height 9
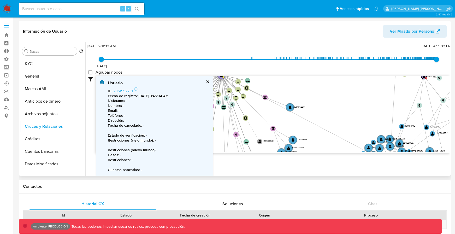
scroll to position [8, 0]
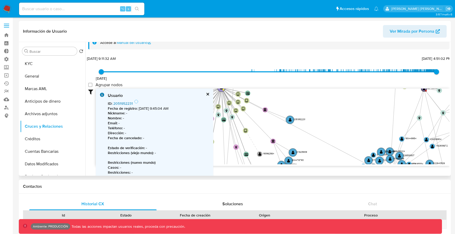
click at [125, 103] on link "2051952231" at bounding box center [123, 103] width 20 height 5
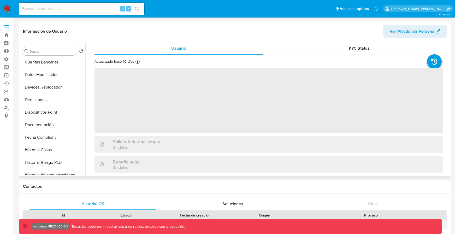
scroll to position [91, 0]
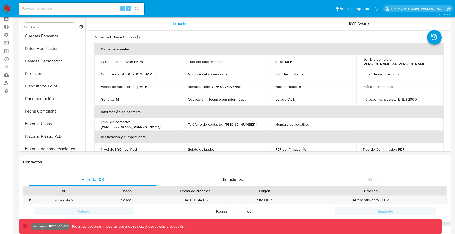
select select "10"
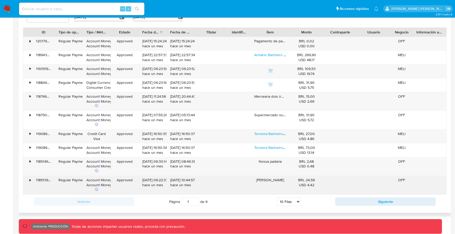
scroll to position [470, 0]
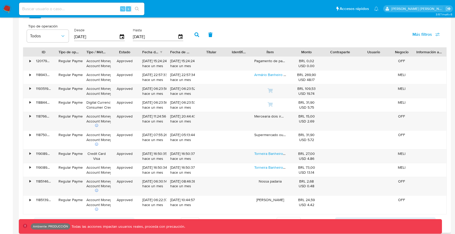
click at [420, 31] on span "Más filtros" at bounding box center [423, 34] width 20 height 13
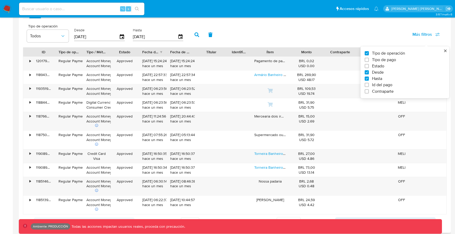
click at [380, 84] on span "Id del pago" at bounding box center [382, 84] width 20 height 5
click at [369, 84] on input "Id del pago" at bounding box center [367, 85] width 4 height 4
click at [380, 84] on span "Id del pago" at bounding box center [382, 84] width 20 height 5
click at [369, 84] on input "Id del pago" at bounding box center [367, 85] width 4 height 4
checkbox input "false"
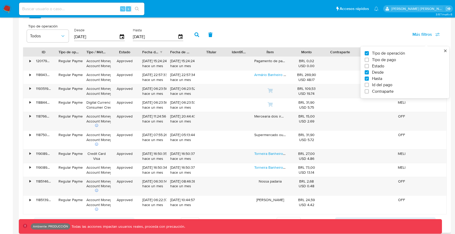
click at [377, 59] on span "Tipo de pago" at bounding box center [384, 59] width 24 height 5
click at [369, 59] on input "Tipo de pago" at bounding box center [367, 60] width 4 height 4
checkbox input "true"
type input "[DATE]"
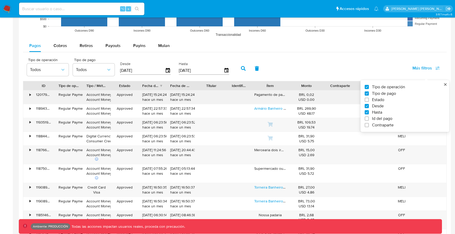
scroll to position [426, 0]
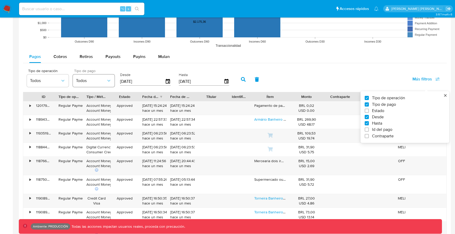
click at [113, 80] on button "Todos" at bounding box center [94, 80] width 42 height 13
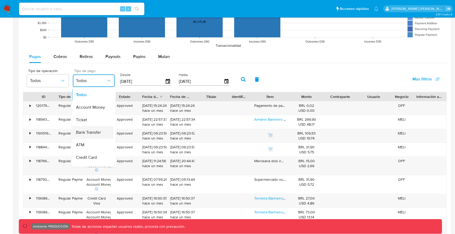
scroll to position [47, 0]
click at [86, 159] on span "Crypto Transfer" at bounding box center [90, 160] width 28 height 5
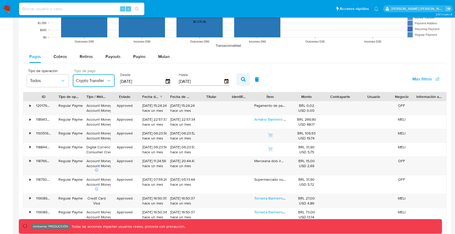
click at [237, 82] on button "button" at bounding box center [244, 79] width 14 height 13
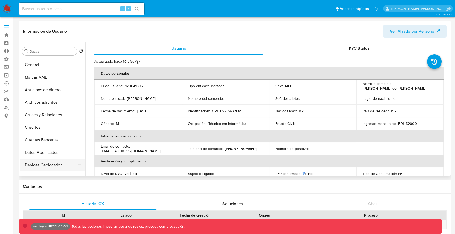
scroll to position [0, 0]
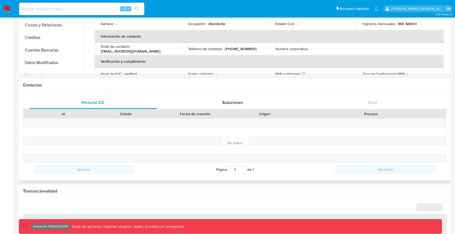
select select "10"
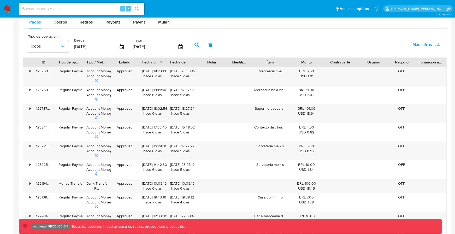
scroll to position [495, 0]
click at [434, 46] on span "Más filtros" at bounding box center [426, 44] width 27 height 11
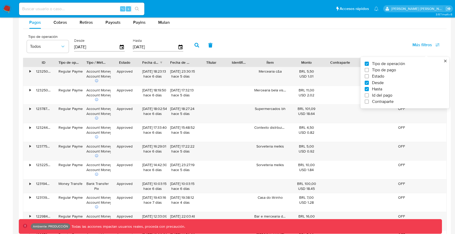
click at [383, 70] on span "Tipo de pago" at bounding box center [384, 69] width 24 height 5
click at [369, 70] on input "Tipo de pago" at bounding box center [367, 70] width 4 height 4
checkbox input "true"
type input "[DATE]"
click at [110, 43] on button "Todos" at bounding box center [94, 46] width 42 height 13
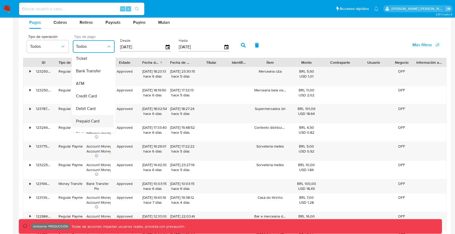
scroll to position [47, 0]
click at [94, 117] on div "Digital Currency" at bounding box center [91, 114] width 30 height 13
click at [94, 117] on div at bounding box center [96, 118] width 5 height 5
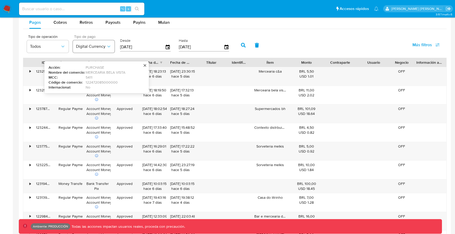
click at [104, 50] on button "Digital Currency" at bounding box center [94, 46] width 42 height 13
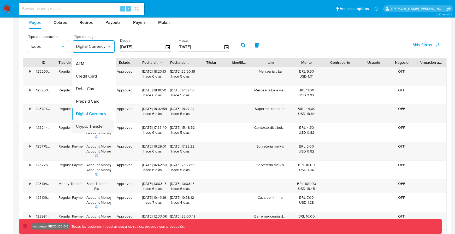
click at [100, 122] on div "Crypto Transfer" at bounding box center [91, 126] width 30 height 13
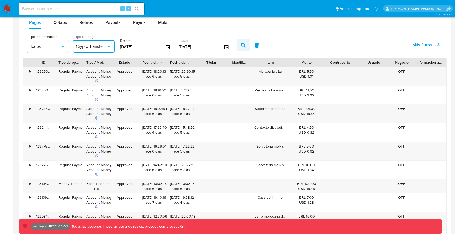
click at [243, 46] on icon "button" at bounding box center [243, 45] width 5 height 5
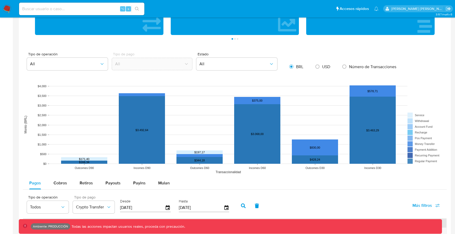
scroll to position [334, 0]
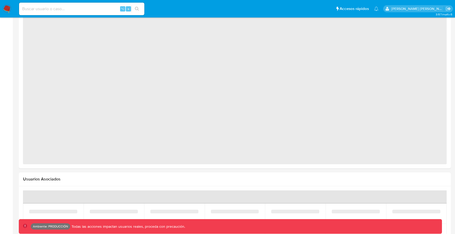
select select "10"
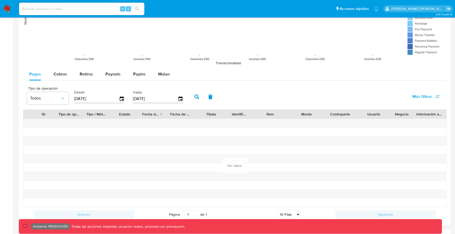
scroll to position [446, 0]
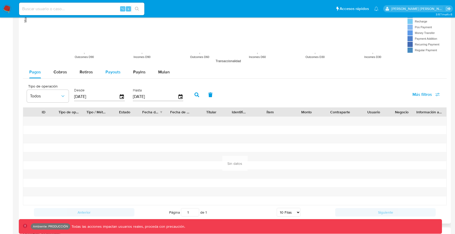
click at [114, 72] on span "Payouts" at bounding box center [112, 72] width 15 height 6
select select "10"
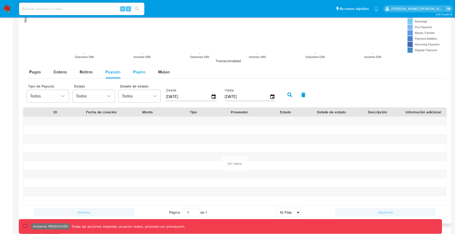
click at [137, 71] on span "Payins" at bounding box center [139, 72] width 13 height 6
select select "10"
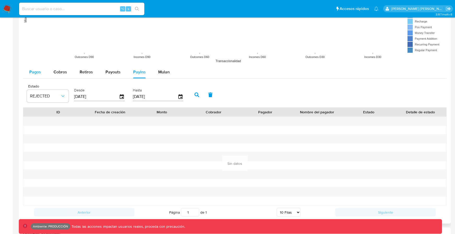
click at [44, 72] on button "Pagos" at bounding box center [35, 72] width 24 height 13
